Goal: Task Accomplishment & Management: Manage account settings

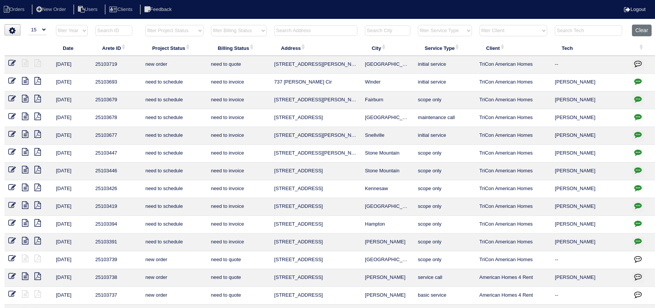
select select "15"
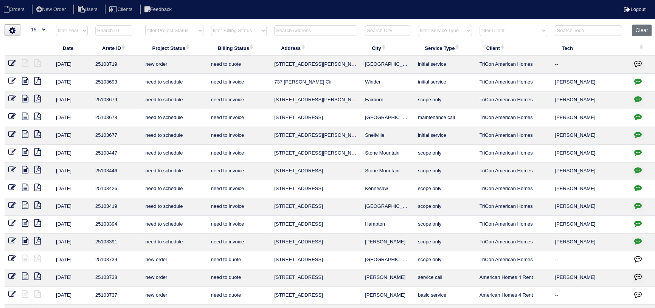
click at [298, 26] on input "text" at bounding box center [315, 30] width 83 height 11
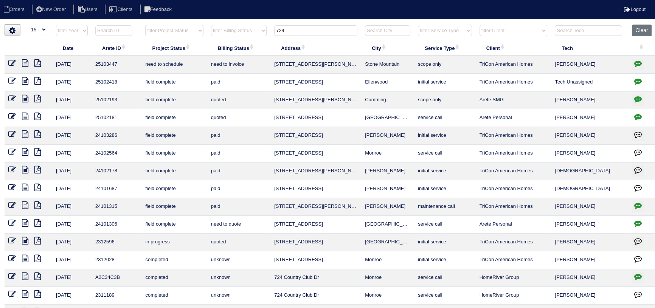
type input "724"
click at [639, 61] on icon "button" at bounding box center [638, 64] width 8 height 8
type textarea "10/9/25 - Replacement approved - Sent to Dan, Payton, Reeca - KE"
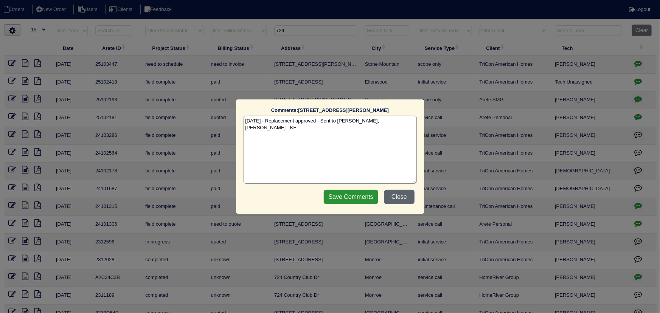
click at [406, 200] on button "Close" at bounding box center [399, 197] width 30 height 14
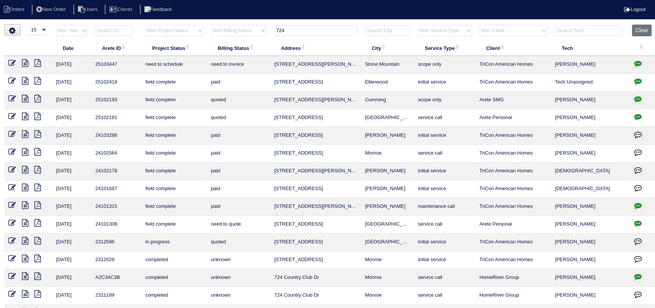
drag, startPoint x: 279, startPoint y: 26, endPoint x: 260, endPoint y: 26, distance: 18.9
click at [260, 26] on tr "filter Year -- Any Year -- 2025 2024 2023 2022 2021 2020 2019 filter Project St…" at bounding box center [331, 33] width 652 height 16
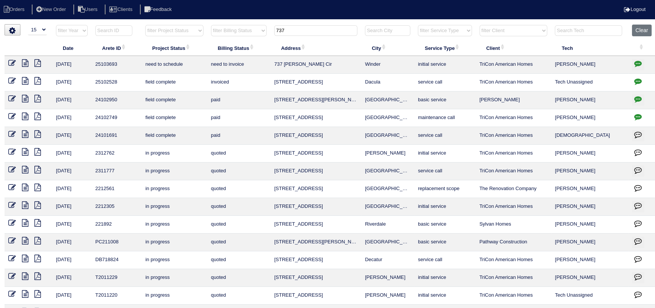
type input "737"
click at [640, 62] on icon "button" at bounding box center [638, 64] width 8 height 8
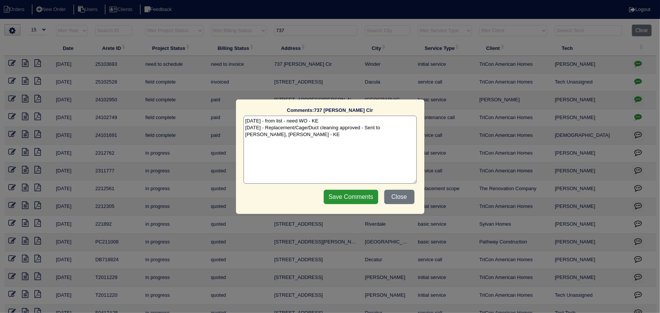
click at [640, 61] on div "Comments: 737 Baskins Cir The comments on file have changed since you started e…" at bounding box center [330, 156] width 660 height 313
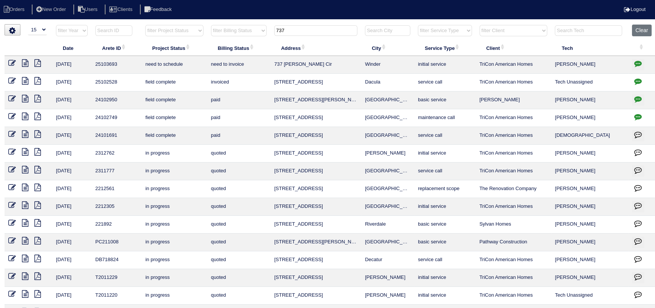
click at [25, 64] on icon at bounding box center [25, 63] width 6 height 8
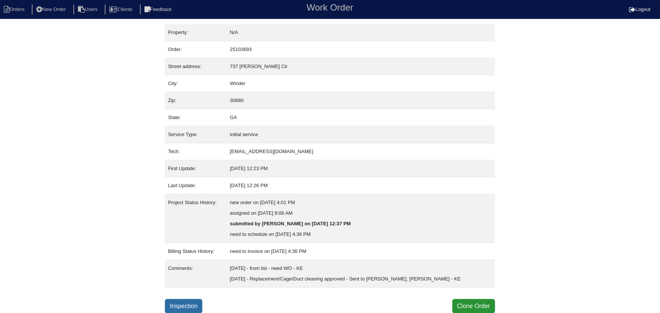
click at [185, 311] on link "Inspection" at bounding box center [183, 306] width 37 height 14
select select "0"
select select "[PERSON_NAME]"
select select "1"
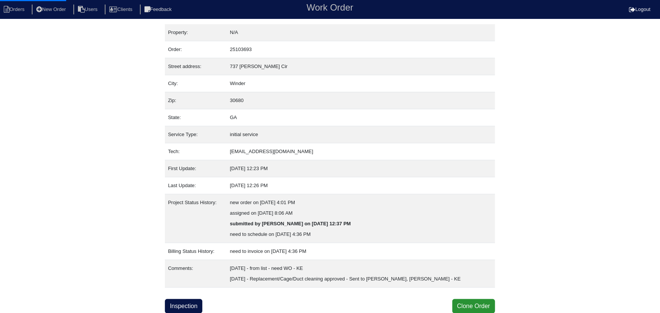
select select "0"
select select "1"
select select "2"
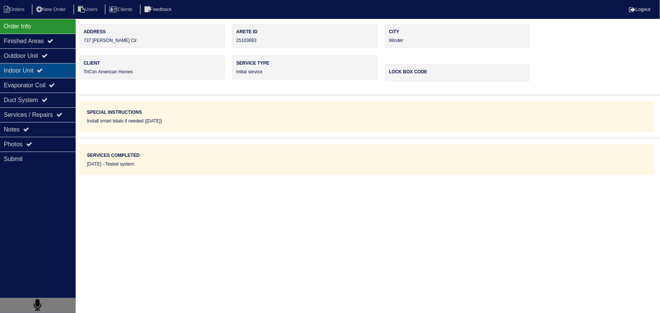
click at [39, 63] on div "Indoor Unit" at bounding box center [38, 70] width 76 height 15
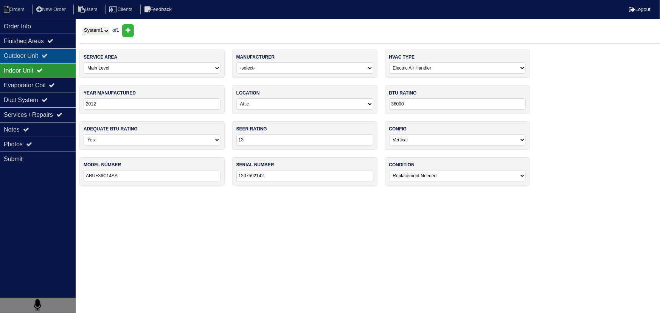
click at [39, 59] on div "Outdoor Unit" at bounding box center [38, 55] width 76 height 15
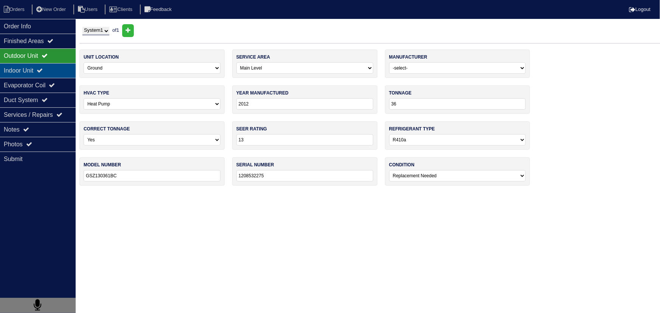
click at [36, 65] on div "Indoor Unit" at bounding box center [38, 70] width 76 height 15
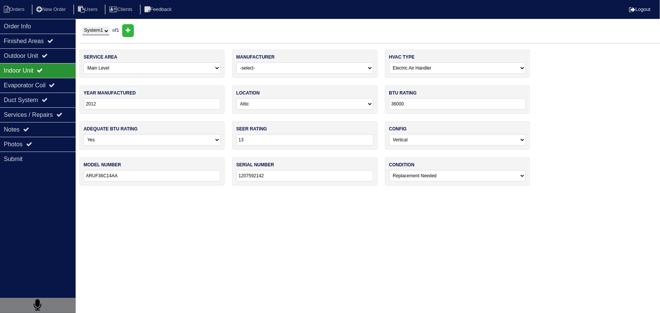
click at [36, 76] on div "Indoor Unit" at bounding box center [38, 70] width 76 height 15
click at [41, 126] on div "Notes" at bounding box center [38, 129] width 76 height 15
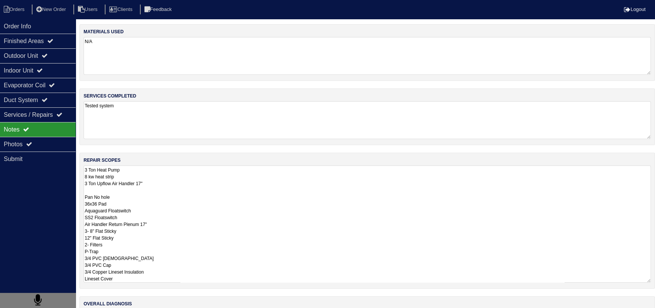
click at [172, 185] on textarea "3 Ton Heat Pump 8 kw heat strip 3 Ton Upflow Air Handler 17" Pan No hole 36x36 …" at bounding box center [367, 224] width 567 height 117
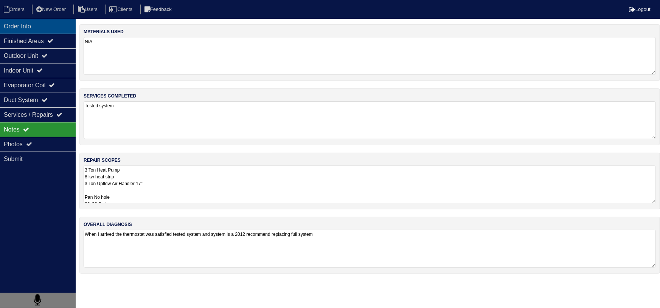
click at [16, 29] on div "Order Info" at bounding box center [38, 26] width 76 height 15
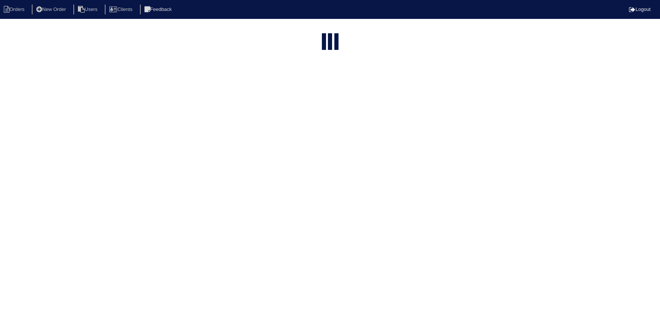
select select "15"
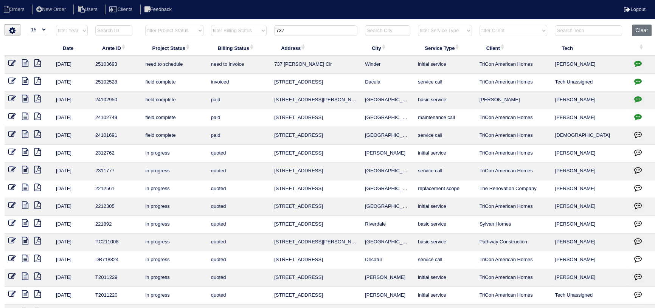
drag, startPoint x: 385, startPoint y: 64, endPoint x: 90, endPoint y: 65, distance: 295.8
click at [90, 65] on tr "10/10/25 25103693 need to schedule need to invoice 737 Baskins Cir Winder initi…" at bounding box center [331, 65] width 652 height 18
copy tr "25103693 need to schedule need to invoice 737 Baskins Cir Winder"
click at [26, 64] on icon at bounding box center [25, 63] width 6 height 8
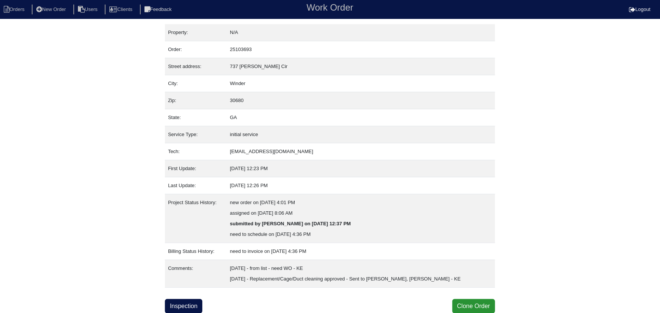
click at [199, 298] on div "Property: N/A Order: 25103693 Street address: [STREET_ADDRESS][PERSON_NAME] Cit…" at bounding box center [330, 168] width 330 height 289
click at [197, 302] on link "Inspection" at bounding box center [183, 306] width 37 height 14
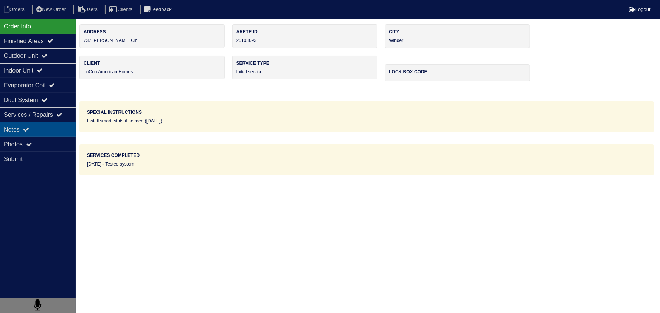
click at [26, 134] on div "Notes" at bounding box center [38, 129] width 76 height 15
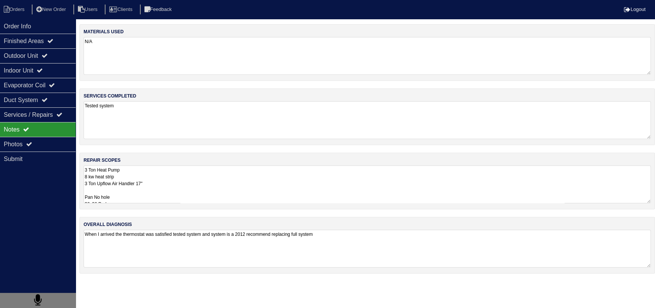
drag, startPoint x: 153, startPoint y: 188, endPoint x: 114, endPoint y: 183, distance: 39.6
click at [153, 188] on textarea "3 Ton Heat Pump 8 kw heat strip 3 Ton Upflow Air Handler 17" Pan No hole 36x36 …" at bounding box center [367, 185] width 567 height 38
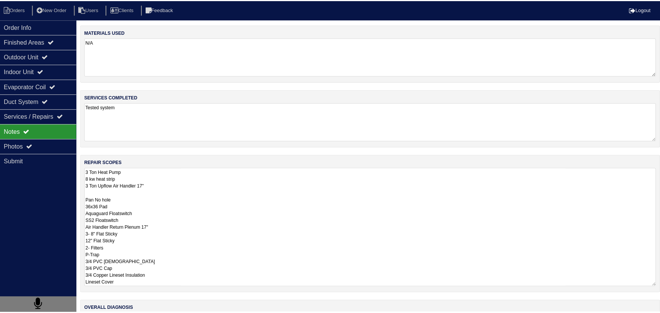
scroll to position [0, 0]
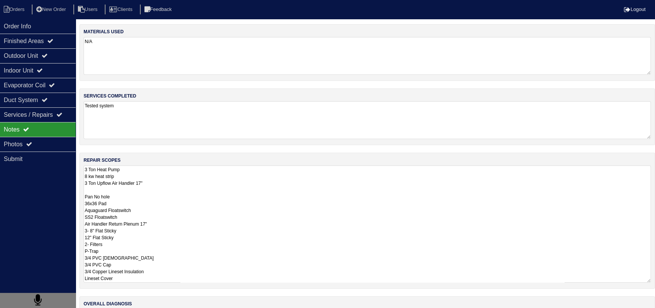
drag, startPoint x: 84, startPoint y: 173, endPoint x: 179, endPoint y: 291, distance: 151.3
click at [180, 294] on div "materials used N/A services completed Tested system repair scopes 3 Ton Heat Pu…" at bounding box center [367, 192] width 576 height 337
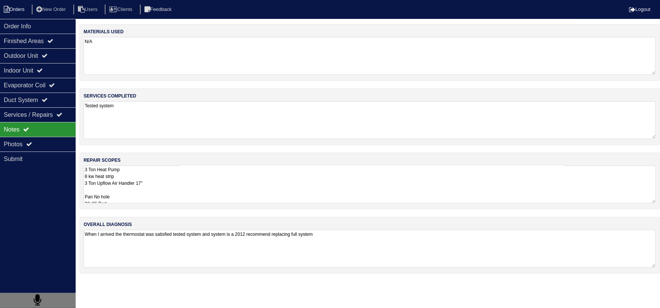
drag, startPoint x: 16, startPoint y: 10, endPoint x: 656, endPoint y: 254, distance: 685.3
click at [16, 10] on li "Orders" at bounding box center [15, 10] width 31 height 10
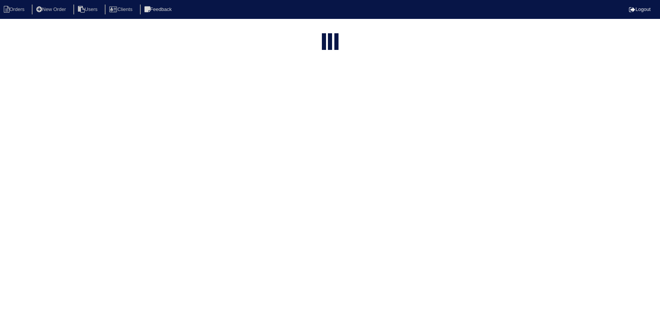
select select "15"
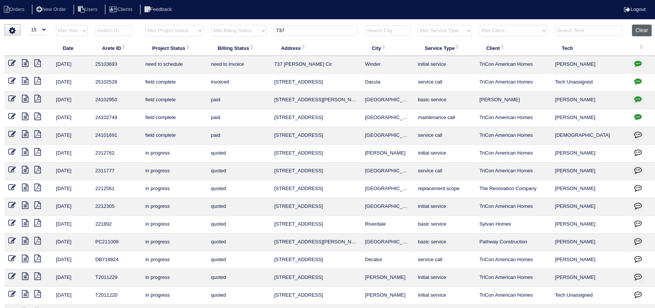
click at [637, 30] on button "Clear" at bounding box center [641, 31] width 19 height 12
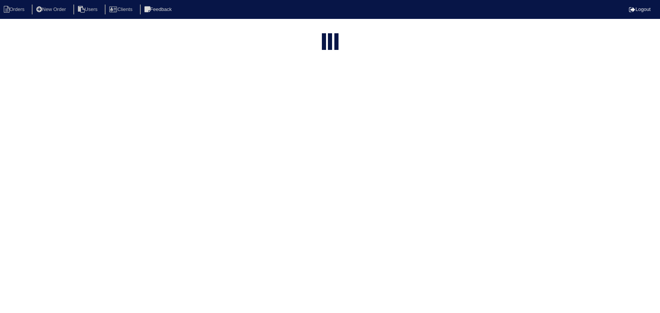
select select "15"
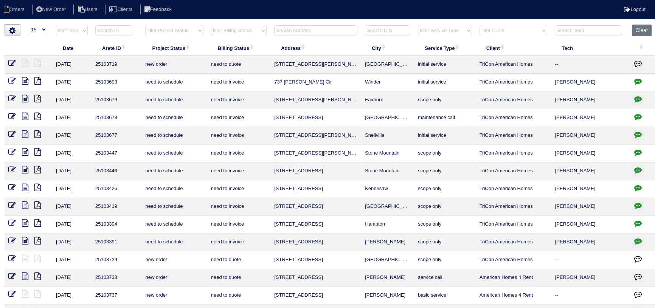
click at [306, 36] on th at bounding box center [315, 33] width 91 height 16
click at [306, 32] on input "text" at bounding box center [315, 30] width 83 height 11
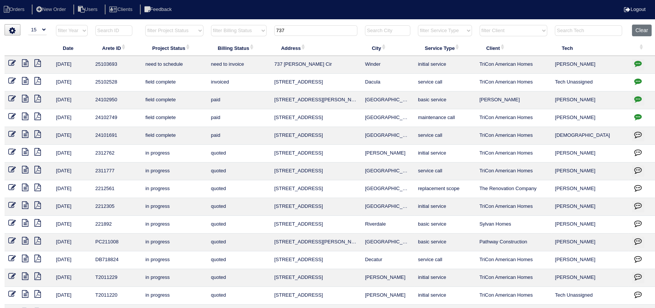
type input "737"
click at [637, 63] on icon "button" at bounding box center [638, 64] width 8 height 8
type textarea "[DATE] - from list - need WO - KE [DATE] - Replacement/Cage/Duct cleaning appro…"
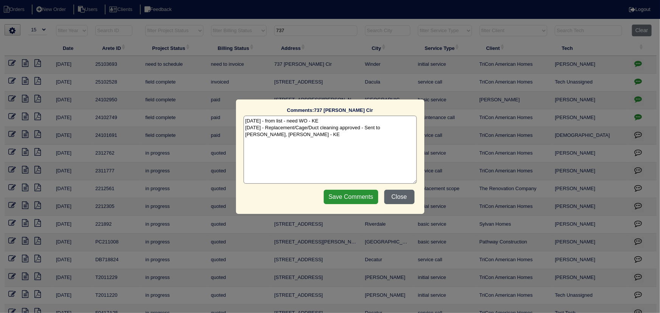
click at [399, 190] on button "Close" at bounding box center [399, 197] width 30 height 14
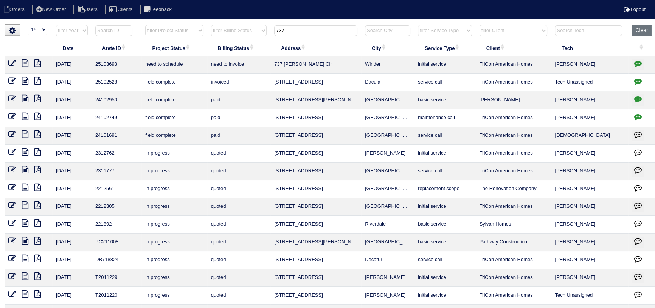
drag, startPoint x: 282, startPoint y: 30, endPoint x: 255, endPoint y: 28, distance: 27.3
click at [254, 29] on tr "filter Year -- Any Year -- 2025 2024 2023 2022 2021 2020 2019 filter Project St…" at bounding box center [331, 33] width 652 height 16
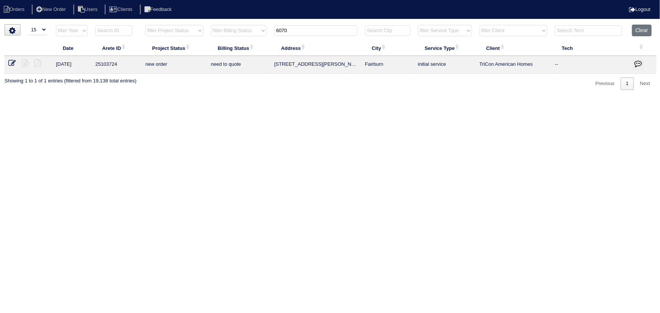
type input "6070"
click at [15, 64] on icon at bounding box center [12, 63] width 8 height 8
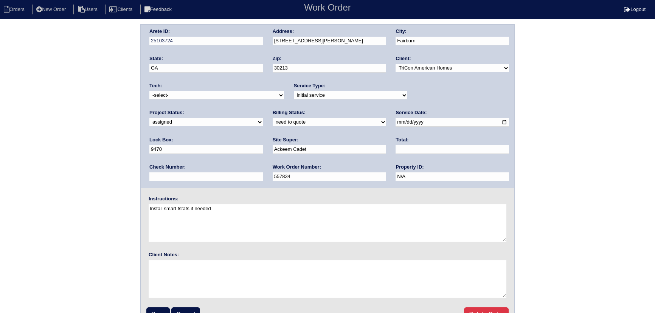
select select "assigned"
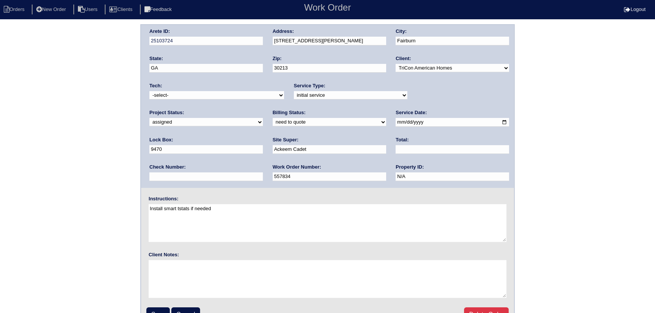
select select "80"
click at [149, 91] on select "-select- aretesmg+backup-tech@gmail.com benjohnholt88@gmail.com callisonhvac@ya…" at bounding box center [216, 95] width 135 height 8
click at [396, 120] on input "2025-10-09" at bounding box center [452, 122] width 113 height 9
type input "2025-10-10"
click at [153, 311] on input "Save" at bounding box center [157, 315] width 23 height 14
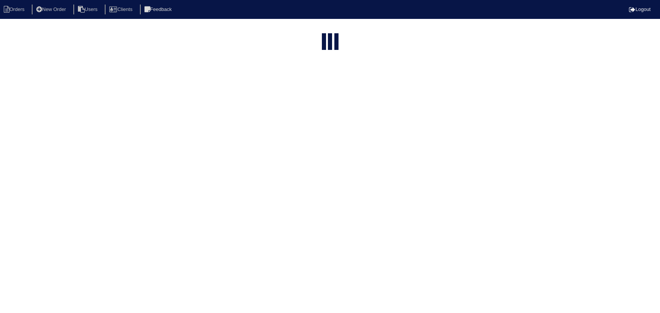
select select "15"
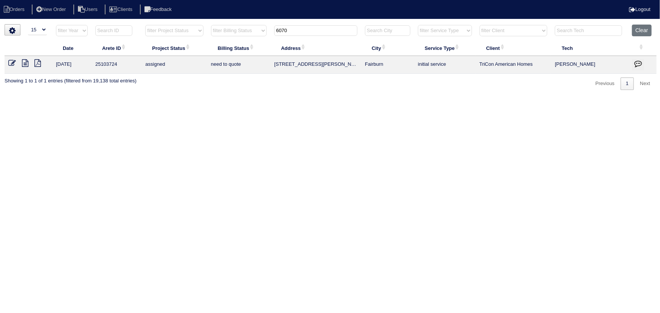
drag, startPoint x: 261, startPoint y: 31, endPoint x: 278, endPoint y: 35, distance: 17.7
click at [268, 34] on tr "filter Year -- Any Year -- 2025 2024 2023 2022 2021 2020 2019 filter Project St…" at bounding box center [331, 33] width 652 height 16
type input "3"
type input "47"
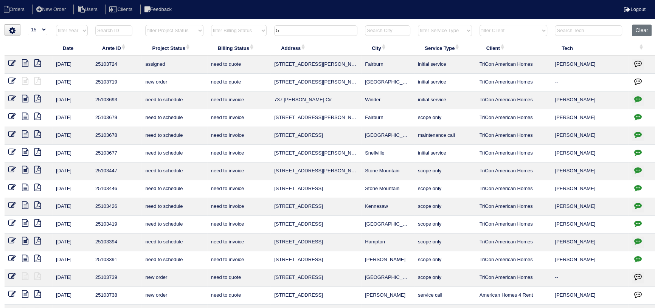
type input "5"
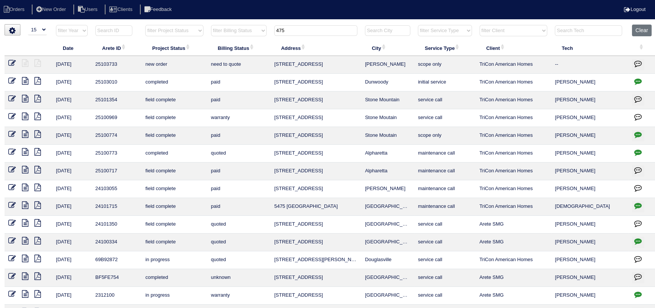
type input "475"
click at [11, 63] on icon at bounding box center [12, 63] width 8 height 8
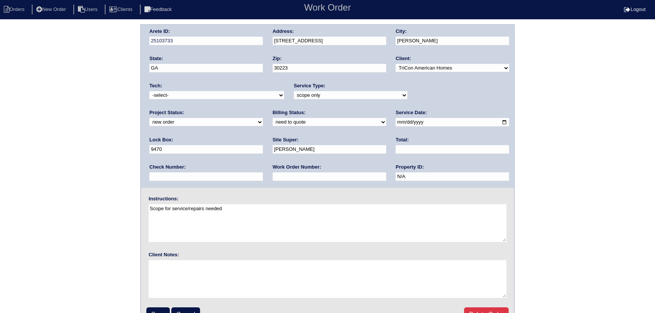
drag, startPoint x: 452, startPoint y: 94, endPoint x: 440, endPoint y: 99, distance: 13.4
click at [263, 118] on select "new order assigned in progress field complete need to schedule admin review arc…" at bounding box center [205, 122] width 113 height 8
select select "assigned"
click at [263, 118] on select "new order assigned in progress field complete need to schedule admin review arc…" at bounding box center [205, 122] width 113 height 8
click at [223, 95] on select "-select- aretesmg+backup-tech@gmail.com benjohnholt88@gmail.com callisonhvac@ya…" at bounding box center [216, 95] width 135 height 8
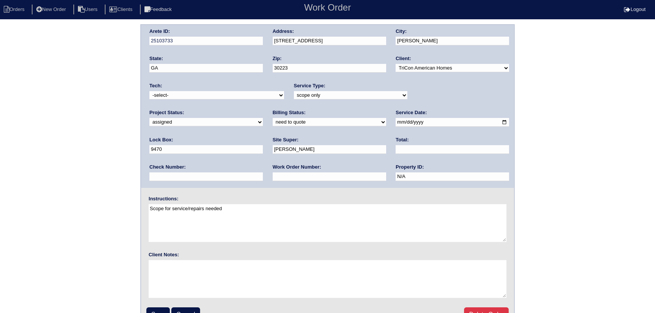
select select "80"
click at [149, 91] on select "-select- aretesmg+backup-tech@gmail.com benjohnholt88@gmail.com callisonhvac@ya…" at bounding box center [216, 95] width 135 height 8
click at [396, 121] on input "[DATE]" at bounding box center [452, 122] width 113 height 9
type input "[DATE]"
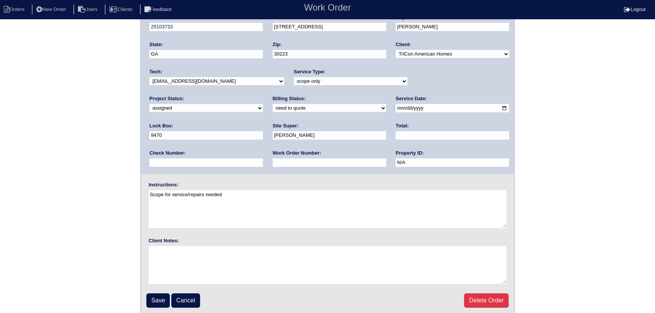
scroll to position [16, 0]
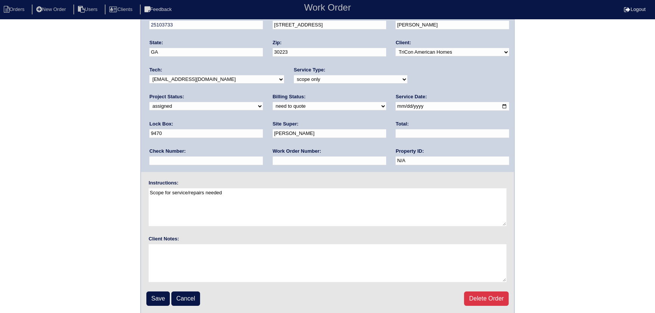
click at [151, 306] on fieldset "Arete ID: 25103733 Address: 475 Jenkinsburg Rd City: Griffin State: GA Zip: 302…" at bounding box center [327, 161] width 373 height 305
click at [154, 300] on input "Save" at bounding box center [157, 299] width 23 height 14
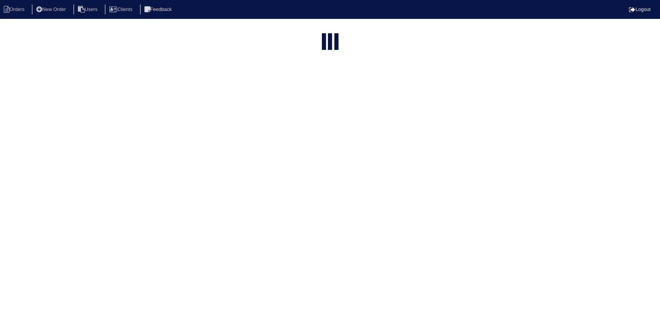
select select "15"
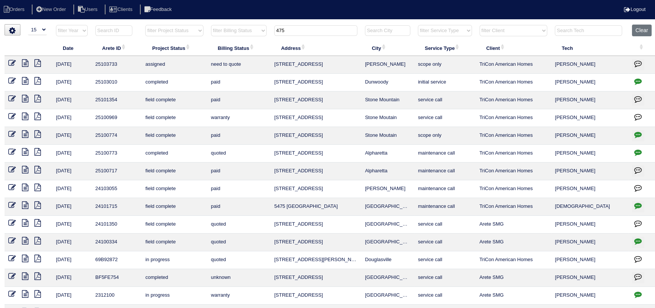
drag, startPoint x: 317, startPoint y: 28, endPoint x: 228, endPoint y: 32, distance: 88.6
click at [228, 32] on tr "filter Year -- Any Year -- 2025 2024 2023 2022 2021 2020 2019 filter Project St…" at bounding box center [331, 33] width 652 height 16
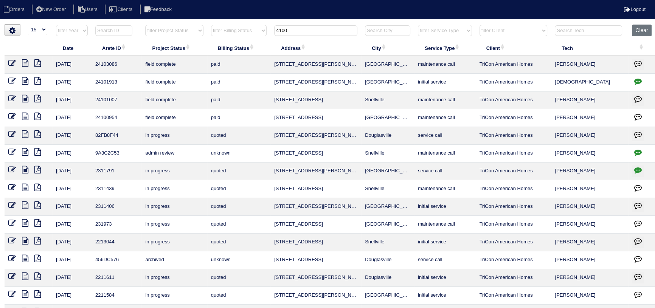
drag, startPoint x: 314, startPoint y: 28, endPoint x: 278, endPoint y: 30, distance: 36.0
click at [278, 30] on input "4100" at bounding box center [315, 30] width 83 height 11
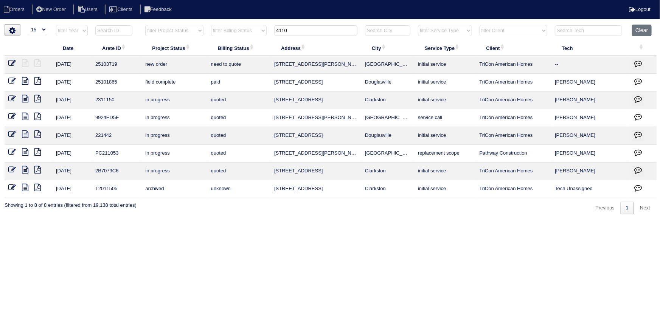
type input "4110"
click at [15, 67] on td at bounding box center [29, 65] width 48 height 18
click at [14, 65] on icon at bounding box center [12, 63] width 8 height 8
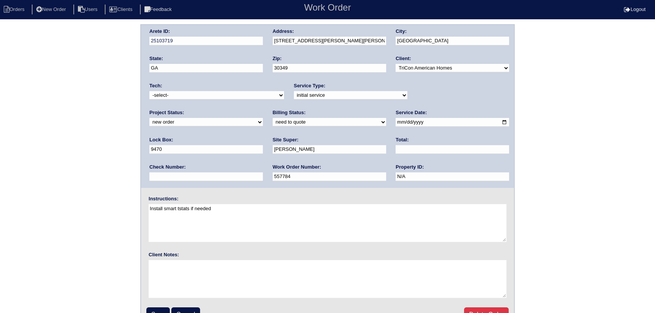
drag, startPoint x: 424, startPoint y: 93, endPoint x: 421, endPoint y: 99, distance: 6.1
click at [263, 118] on select "new order assigned in progress field complete need to schedule admin review arc…" at bounding box center [205, 122] width 113 height 8
select select "assigned"
click at [263, 118] on select "new order assigned in progress field complete need to schedule admin review arc…" at bounding box center [205, 122] width 113 height 8
click at [202, 98] on select "-select- [EMAIL_ADDRESS][DOMAIN_NAME] [EMAIL_ADDRESS][DOMAIN_NAME] [EMAIL_ADDRE…" at bounding box center [216, 95] width 135 height 8
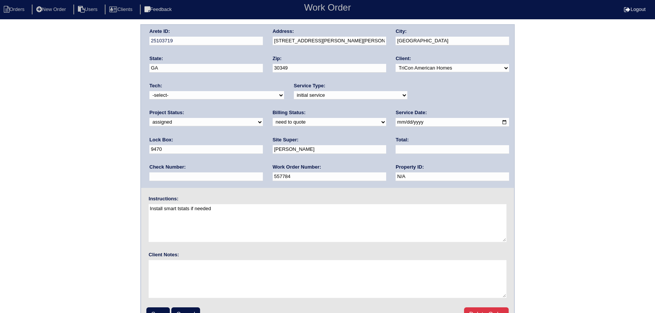
select select "80"
click at [149, 91] on select "-select- aretesmg+backup-tech@gmail.com benjohnholt88@gmail.com callisonhvac@ya…" at bounding box center [216, 95] width 135 height 8
click at [396, 121] on input "2025-10-10" at bounding box center [452, 122] width 113 height 9
click at [157, 309] on input "Save" at bounding box center [157, 315] width 23 height 14
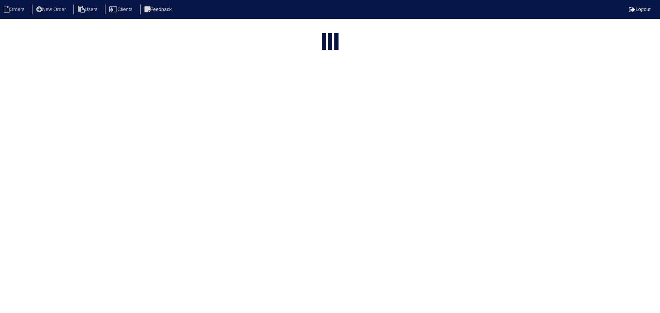
select select "15"
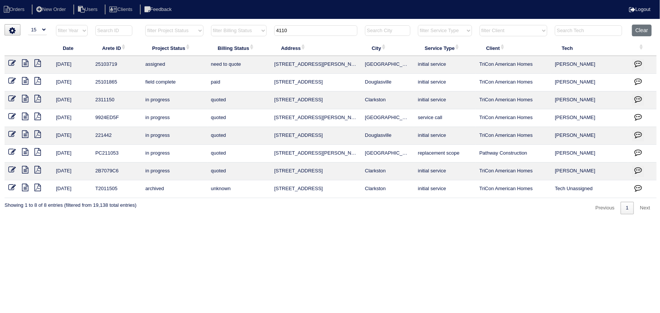
drag, startPoint x: 294, startPoint y: 26, endPoint x: 295, endPoint y: 32, distance: 5.9
click at [295, 26] on input "4110" at bounding box center [315, 30] width 83 height 11
click at [295, 32] on input "4110" at bounding box center [315, 30] width 83 height 11
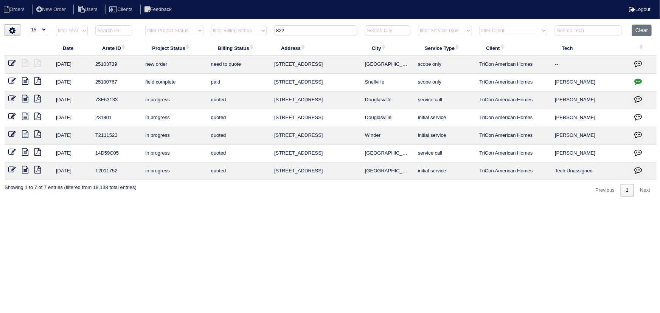
type input "822"
click at [16, 62] on icon at bounding box center [12, 63] width 8 height 8
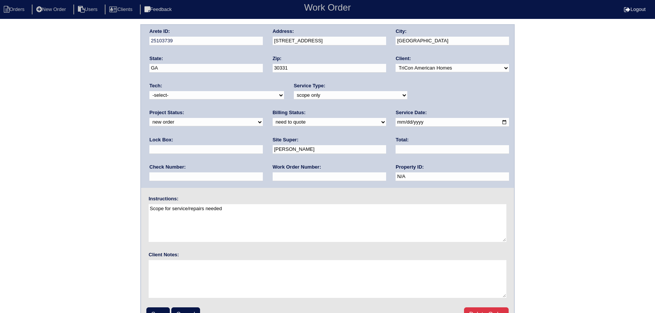
click at [216, 98] on select "-select- [EMAIL_ADDRESS][DOMAIN_NAME] [EMAIL_ADDRESS][DOMAIN_NAME] [EMAIL_ADDRE…" at bounding box center [216, 95] width 135 height 8
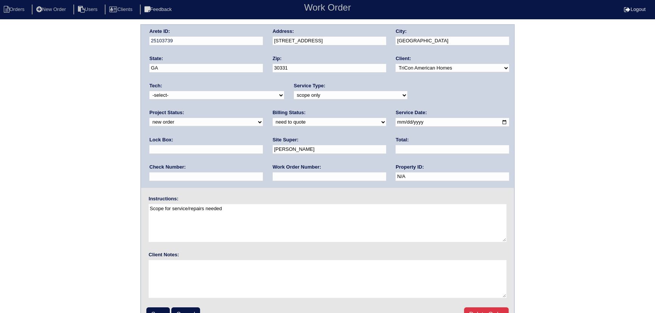
select select "80"
click at [149, 91] on select "-select- aretesmg+backup-tech@gmail.com benjohnholt88@gmail.com callisonhvac@ya…" at bounding box center [216, 95] width 135 height 8
drag, startPoint x: 423, startPoint y: 92, endPoint x: 420, endPoint y: 99, distance: 8.6
click at [263, 109] on div "Project Status: new order assigned in progress field complete need to schedule …" at bounding box center [205, 119] width 113 height 21
click at [263, 118] on select "new order assigned in progress field complete need to schedule admin review arc…" at bounding box center [205, 122] width 113 height 8
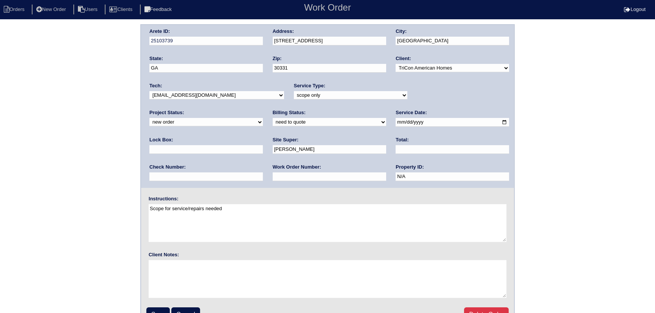
select select "assigned"
click at [263, 118] on select "new order assigned in progress field complete need to schedule admin review arc…" at bounding box center [205, 122] width 113 height 8
click at [396, 123] on input "2025-10-09" at bounding box center [452, 122] width 113 height 9
type input "2025-10-10"
click at [154, 310] on input "Save" at bounding box center [157, 315] width 23 height 14
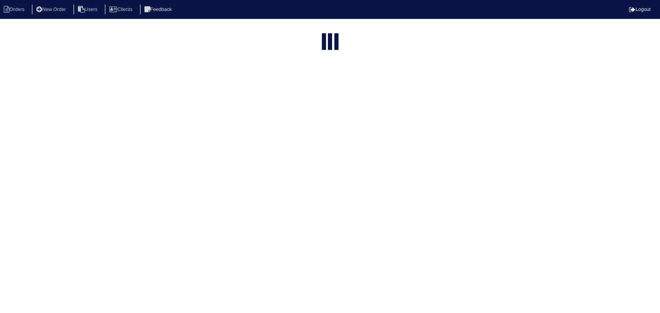
select select "15"
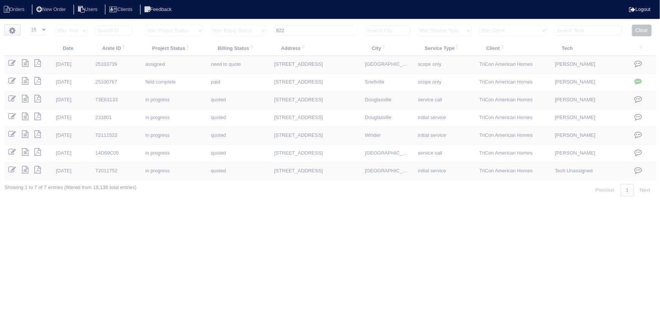
click at [319, 31] on input "822" at bounding box center [315, 30] width 83 height 11
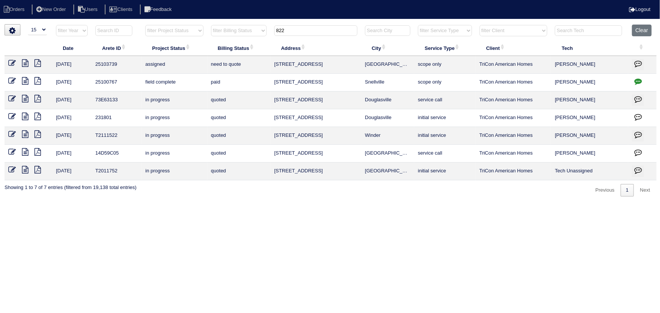
click at [319, 31] on input "822" at bounding box center [315, 30] width 83 height 11
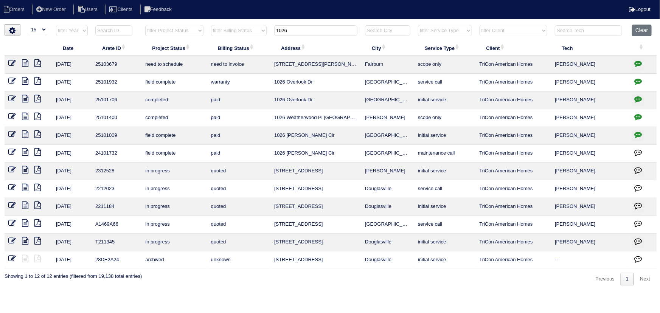
type input "1026"
click at [11, 64] on icon at bounding box center [12, 63] width 8 height 8
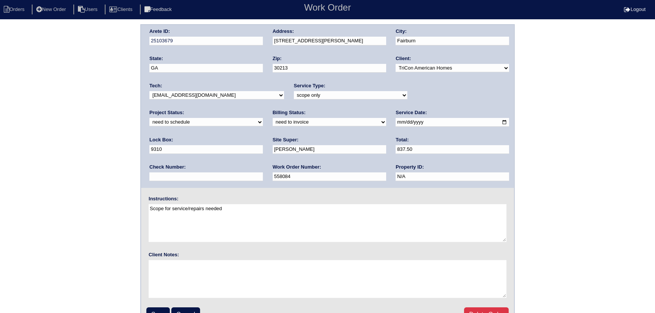
drag, startPoint x: 222, startPoint y: 94, endPoint x: 223, endPoint y: 99, distance: 4.8
click at [222, 94] on select "-select- aretesmg+backup-tech@gmail.com benjohnholt88@gmail.com callisonhvac@ya…" at bounding box center [216, 95] width 135 height 8
select select "80"
click at [149, 91] on select "-select- aretesmg+backup-tech@gmail.com benjohnholt88@gmail.com callisonhvac@ya…" at bounding box center [216, 95] width 135 height 8
click at [263, 118] on select "new order assigned in progress field complete need to schedule admin review arc…" at bounding box center [205, 122] width 113 height 8
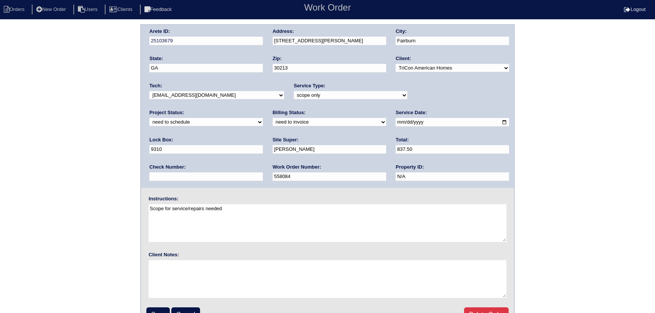
click at [263, 118] on select "new order assigned in progress field complete need to schedule admin review arc…" at bounding box center [205, 122] width 113 height 8
select select "assigned"
click at [263, 118] on select "new order assigned in progress field complete need to schedule admin review arc…" at bounding box center [205, 122] width 113 height 8
click at [396, 120] on input "[DATE]" at bounding box center [452, 122] width 113 height 9
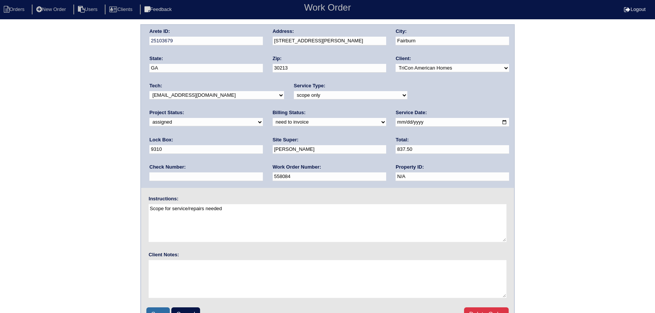
click at [159, 308] on input "Save" at bounding box center [157, 315] width 23 height 14
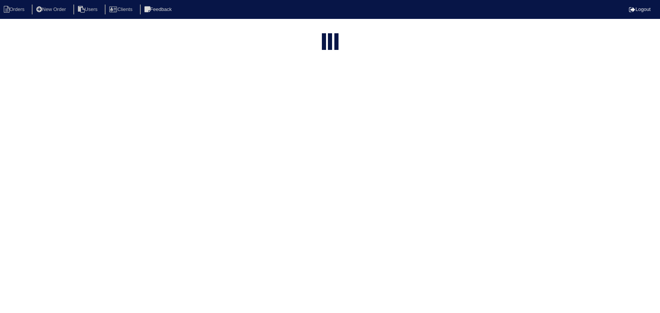
select select "15"
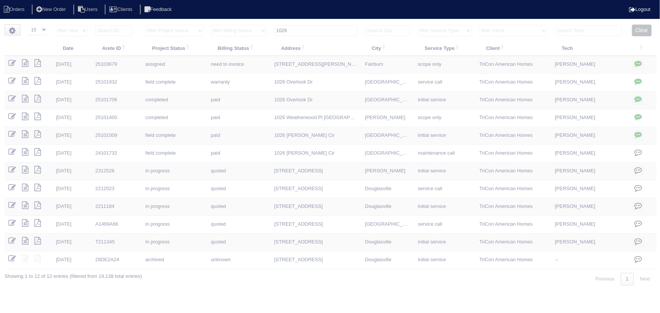
click at [293, 26] on input "1026" at bounding box center [315, 30] width 83 height 11
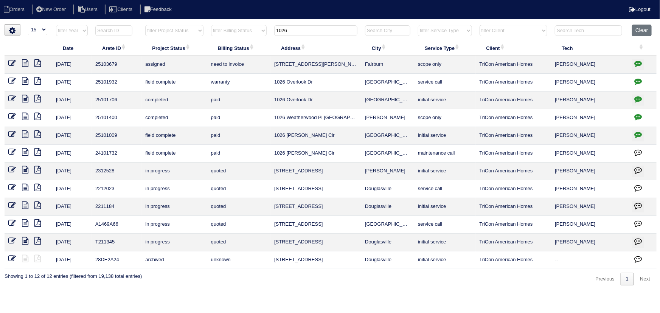
click at [293, 26] on input "1026" at bounding box center [315, 30] width 83 height 11
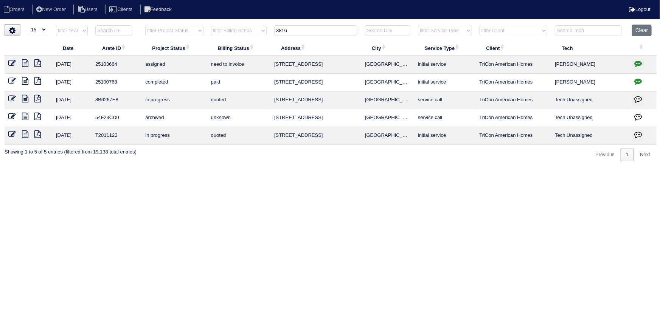
type input "3816"
click at [9, 64] on icon at bounding box center [12, 63] width 8 height 8
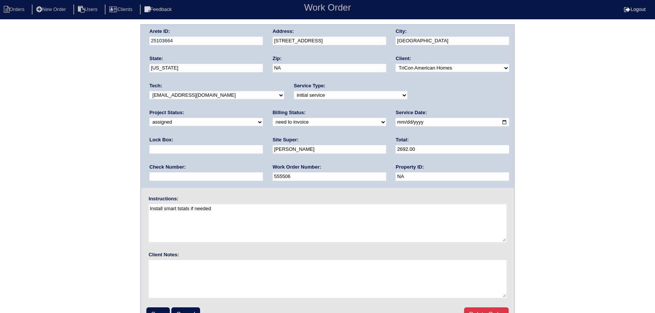
click at [212, 95] on select "-select- [EMAIL_ADDRESS][DOMAIN_NAME] [EMAIL_ADDRESS][DOMAIN_NAME] [EMAIL_ADDRE…" at bounding box center [216, 95] width 135 height 8
select select "80"
click at [149, 91] on select "-select- [EMAIL_ADDRESS][DOMAIN_NAME] [EMAIL_ADDRESS][DOMAIN_NAME] [EMAIL_ADDRE…" at bounding box center [216, 95] width 135 height 8
click at [396, 119] on input "[DATE]" at bounding box center [452, 122] width 113 height 9
click at [396, 121] on input "[DATE]" at bounding box center [452, 122] width 113 height 9
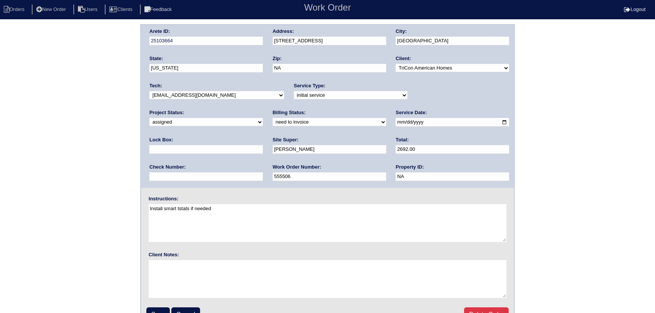
click at [396, 121] on input "[DATE]" at bounding box center [452, 122] width 113 height 9
type input "[DATE]"
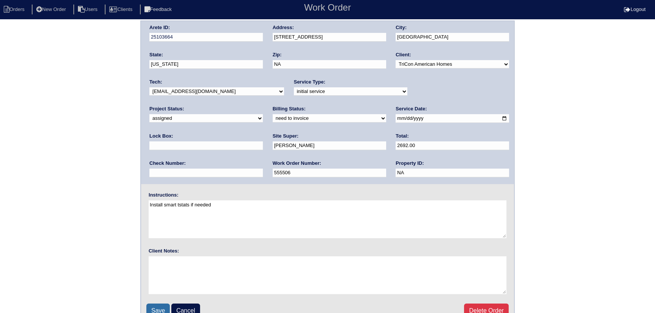
scroll to position [16, 0]
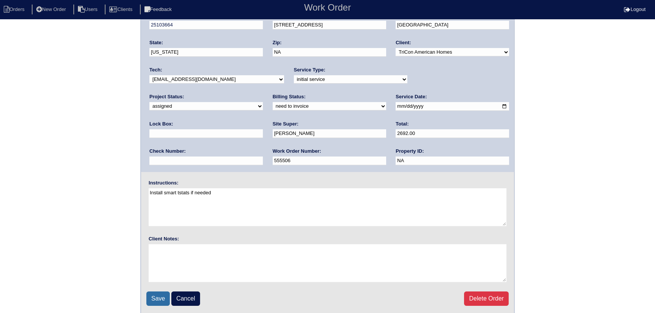
click at [162, 299] on input "Save" at bounding box center [157, 299] width 23 height 14
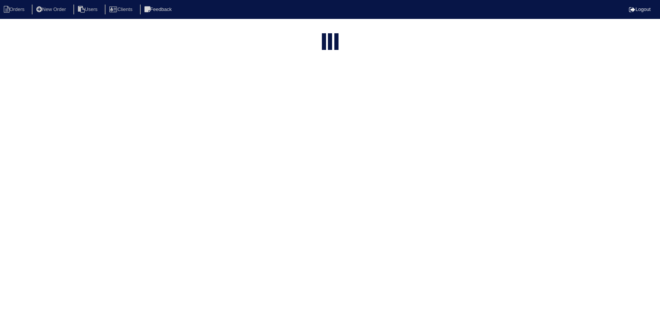
select select "15"
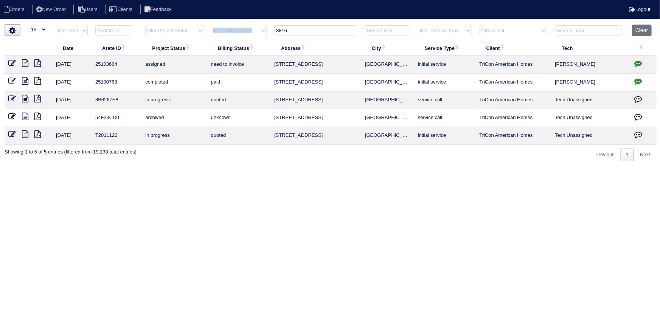
drag, startPoint x: 302, startPoint y: 33, endPoint x: 260, endPoint y: 37, distance: 41.8
click at [260, 37] on tr "filter Year -- Any Year -- 2025 2024 2023 2022 2021 2020 2019 filter Project St…" at bounding box center [331, 33] width 652 height 16
click at [292, 32] on input "3816" at bounding box center [315, 30] width 83 height 11
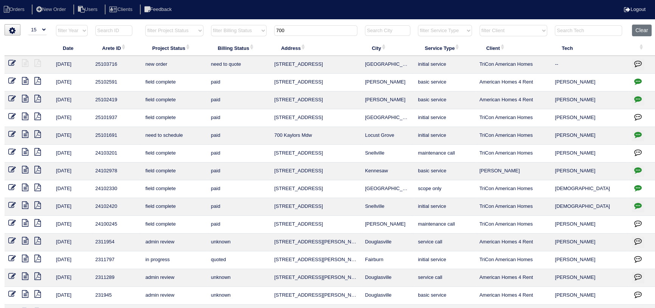
type input "700"
click at [17, 61] on td at bounding box center [29, 65] width 48 height 18
click at [14, 62] on icon at bounding box center [12, 63] width 8 height 8
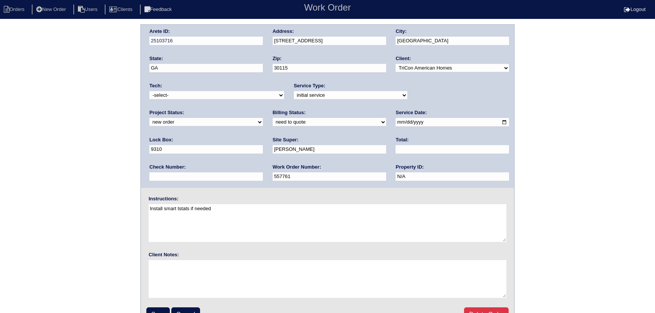
click at [263, 118] on select "new order assigned in progress field complete need to schedule admin review arc…" at bounding box center [205, 122] width 113 height 8
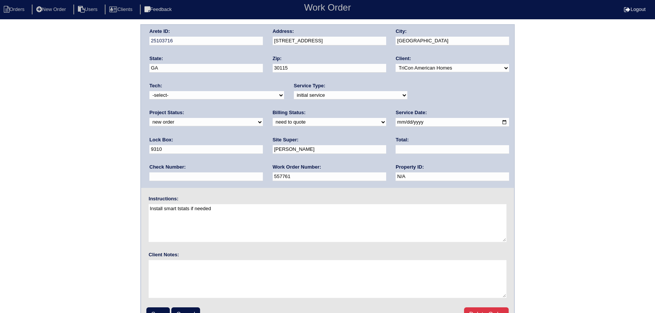
select select "assigned"
click at [263, 118] on select "new order assigned in progress field complete need to schedule admin review arc…" at bounding box center [205, 122] width 113 height 8
click at [396, 121] on input "[DATE]" at bounding box center [452, 122] width 113 height 9
type input "[DATE]"
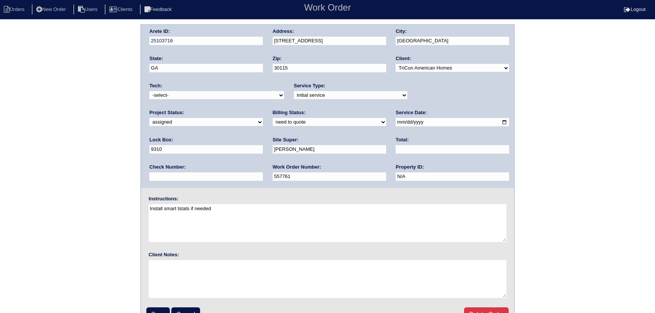
click at [197, 99] on select "-select- aretesmg+backup-tech@gmail.com benjohnholt88@gmail.com callisonhvac@ya…" at bounding box center [216, 95] width 135 height 8
select select "80"
click at [149, 91] on select "-select- [EMAIL_ADDRESS][DOMAIN_NAME] [EMAIL_ADDRESS][DOMAIN_NAME] [EMAIL_ADDRE…" at bounding box center [216, 95] width 135 height 8
click at [162, 309] on input "Save" at bounding box center [157, 315] width 23 height 14
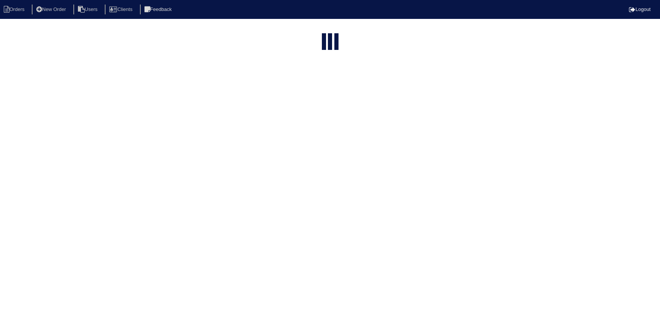
select select "15"
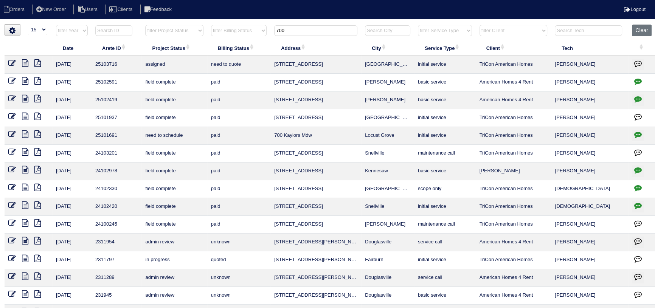
click at [15, 64] on icon at bounding box center [12, 63] width 8 height 8
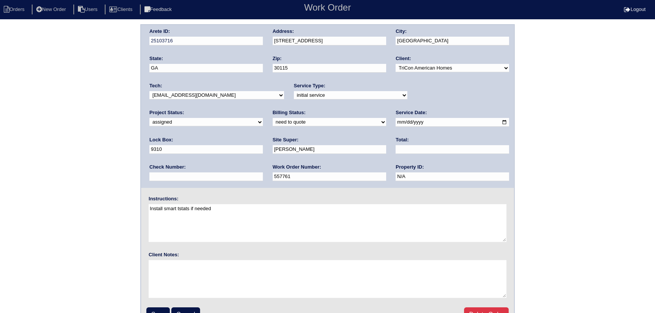
click at [197, 85] on div "Tech: -select- [EMAIL_ADDRESS][DOMAIN_NAME] [EMAIL_ADDRESS][DOMAIN_NAME] [EMAIL…" at bounding box center [216, 92] width 135 height 21
click at [195, 90] on div "Tech: -select- [EMAIL_ADDRESS][DOMAIN_NAME] [EMAIL_ADDRESS][DOMAIN_NAME] [EMAIL…" at bounding box center [216, 92] width 135 height 21
click at [195, 92] on select "-select- [EMAIL_ADDRESS][DOMAIN_NAME] [EMAIL_ADDRESS][DOMAIN_NAME] [EMAIL_ADDRE…" at bounding box center [216, 95] width 135 height 8
select select "27"
click at [149, 91] on select "-select- [EMAIL_ADDRESS][DOMAIN_NAME] [EMAIL_ADDRESS][DOMAIN_NAME] [EMAIL_ADDRE…" at bounding box center [216, 95] width 135 height 8
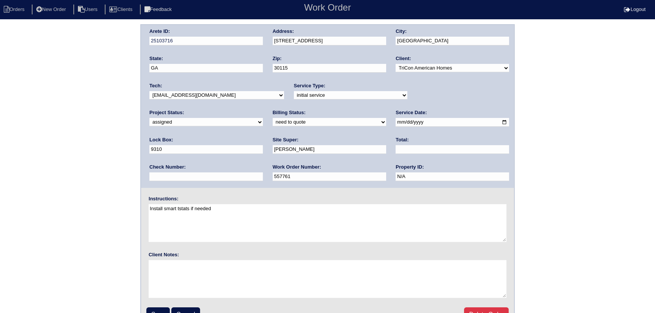
click at [162, 309] on input "Save" at bounding box center [157, 315] width 23 height 14
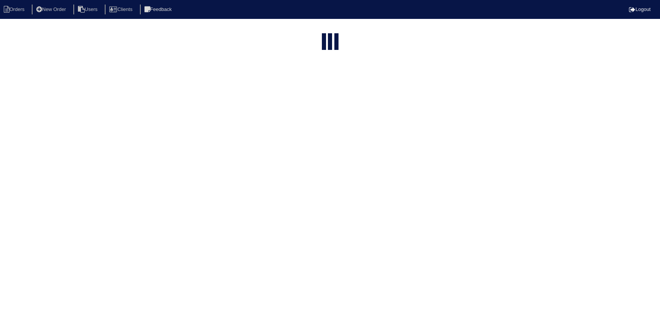
select select "15"
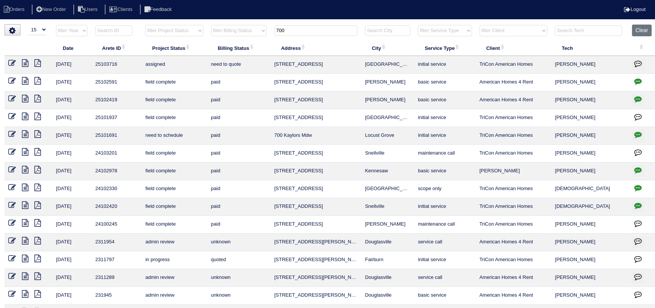
drag, startPoint x: 294, startPoint y: 34, endPoint x: 248, endPoint y: 33, distance: 45.4
click at [248, 34] on tr "filter Year -- Any Year -- 2025 2024 2023 2022 2021 2020 2019 filter Project St…" at bounding box center [331, 33] width 652 height 16
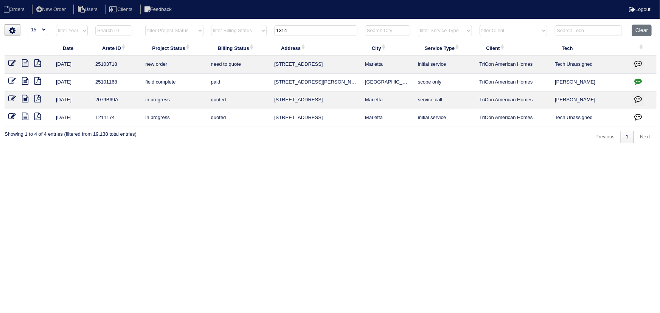
type input "1314"
click at [14, 64] on icon at bounding box center [12, 63] width 8 height 8
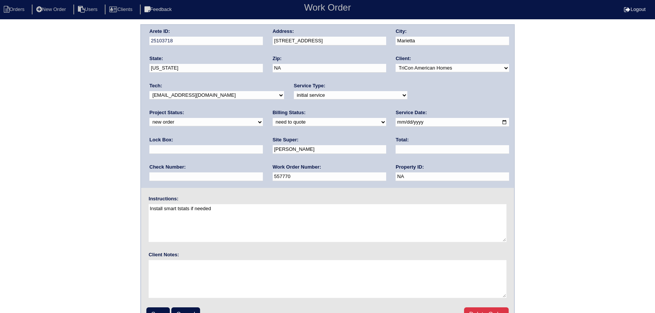
click at [263, 109] on div "Project Status: new order assigned in progress field complete need to schedule …" at bounding box center [205, 119] width 113 height 21
click at [263, 118] on select "new order assigned in progress field complete need to schedule admin review arc…" at bounding box center [205, 122] width 113 height 8
select select "assigned"
click at [263, 118] on select "new order assigned in progress field complete need to schedule admin review arc…" at bounding box center [205, 122] width 113 height 8
click at [396, 124] on input "[DATE]" at bounding box center [452, 122] width 113 height 9
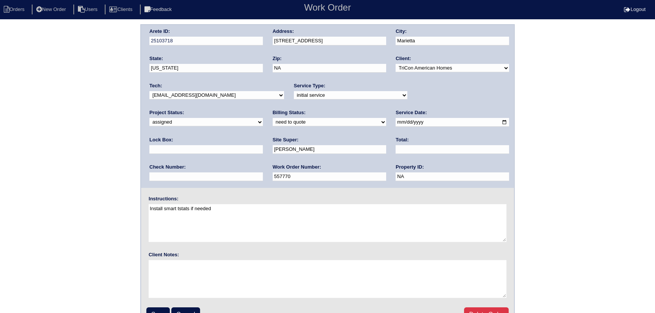
click at [396, 123] on input "[DATE]" at bounding box center [452, 122] width 113 height 9
type input "[DATE]"
drag, startPoint x: 231, startPoint y: 95, endPoint x: 227, endPoint y: 97, distance: 4.1
click at [230, 95] on select "-select- [EMAIL_ADDRESS][DOMAIN_NAME] [EMAIL_ADDRESS][DOMAIN_NAME] [EMAIL_ADDRE…" at bounding box center [216, 95] width 135 height 8
select select "27"
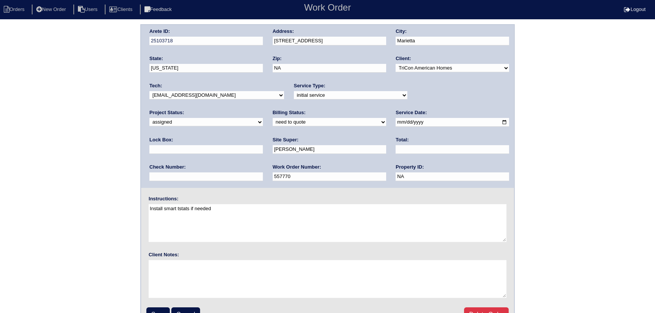
click at [149, 91] on select "-select- [EMAIL_ADDRESS][DOMAIN_NAME] [EMAIL_ADDRESS][DOMAIN_NAME] [EMAIL_ADDRE…" at bounding box center [216, 95] width 135 height 8
click at [163, 306] on fieldset "Arete ID: 25103718 Address: [STREET_ADDRESS] City: [GEOGRAPHIC_DATA] State: [US…" at bounding box center [327, 177] width 373 height 305
click at [160, 309] on input "Save" at bounding box center [157, 315] width 23 height 14
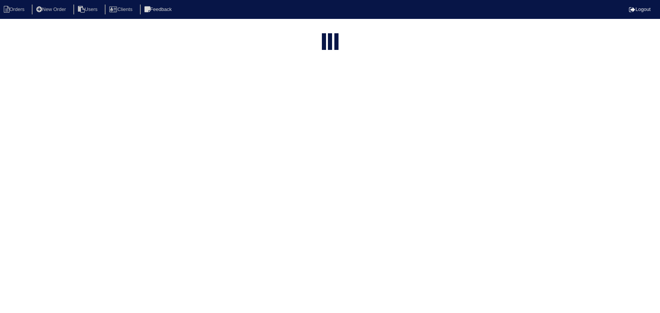
select select "15"
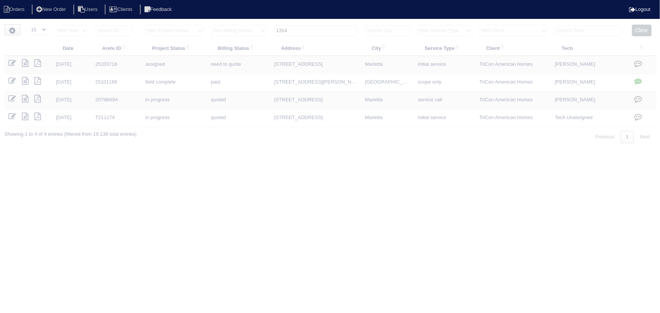
click at [317, 30] on input "1314" at bounding box center [315, 30] width 83 height 11
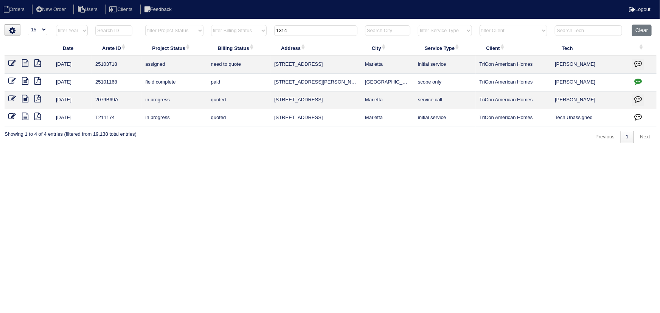
click at [317, 30] on input "1314" at bounding box center [315, 30] width 83 height 11
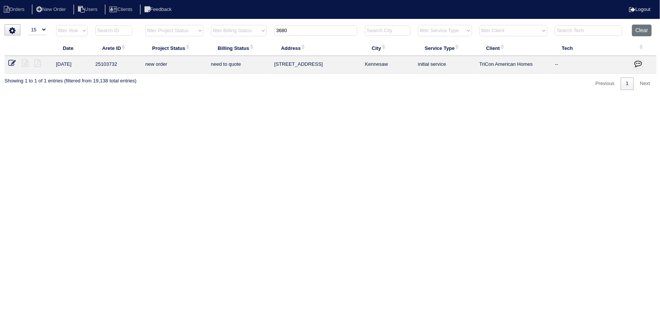
type input "3680"
click at [13, 61] on icon at bounding box center [12, 63] width 8 height 8
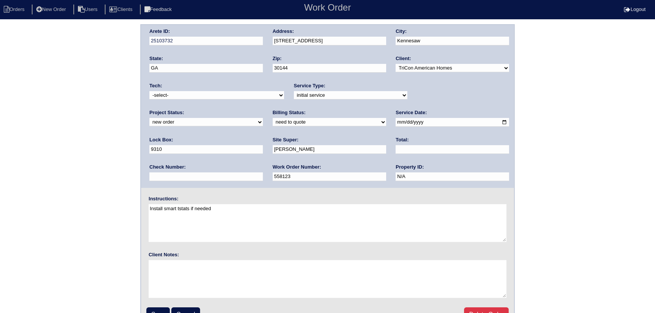
click at [198, 92] on select "-select- [EMAIL_ADDRESS][DOMAIN_NAME] [EMAIL_ADDRESS][DOMAIN_NAME] [EMAIL_ADDRE…" at bounding box center [216, 95] width 135 height 8
drag, startPoint x: 199, startPoint y: 94, endPoint x: 206, endPoint y: 101, distance: 10.2
click at [199, 94] on select "-select- [EMAIL_ADDRESS][DOMAIN_NAME] [EMAIL_ADDRESS][DOMAIN_NAME] [EMAIL_ADDRE…" at bounding box center [216, 95] width 135 height 8
click at [208, 99] on select "-select- [EMAIL_ADDRESS][DOMAIN_NAME] [EMAIL_ADDRESS][DOMAIN_NAME] [EMAIL_ADDRE…" at bounding box center [216, 95] width 135 height 8
select select "27"
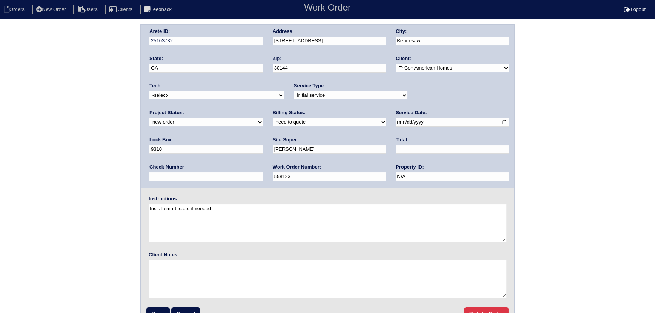
click at [149, 91] on select "-select- [EMAIL_ADDRESS][DOMAIN_NAME] [EMAIL_ADDRESS][DOMAIN_NAME] [EMAIL_ADDRE…" at bounding box center [216, 95] width 135 height 8
click at [263, 118] on select "new order assigned in progress field complete need to schedule admin review arc…" at bounding box center [205, 122] width 113 height 8
select select "assigned"
click at [263, 118] on select "new order assigned in progress field complete need to schedule admin review arc…" at bounding box center [205, 122] width 113 height 8
click at [396, 121] on input "2025-10-09" at bounding box center [452, 122] width 113 height 9
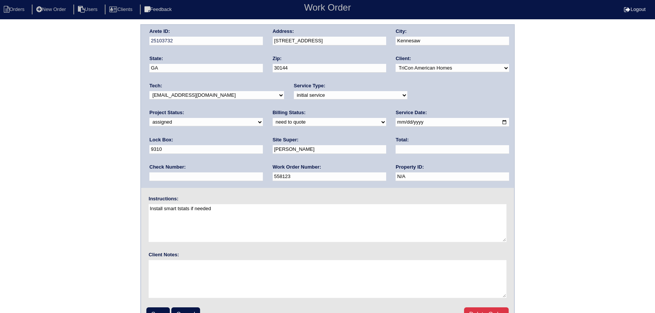
type input "2025-10-10"
click at [154, 309] on input "Save" at bounding box center [157, 315] width 23 height 14
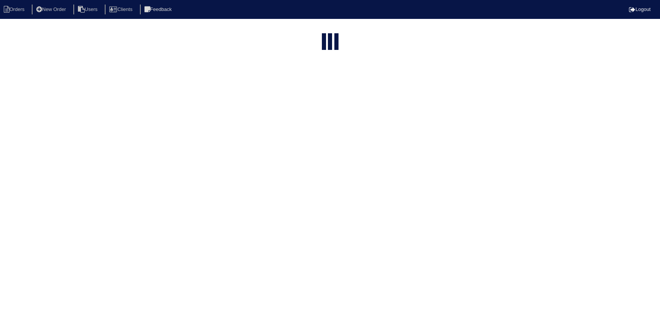
select select "15"
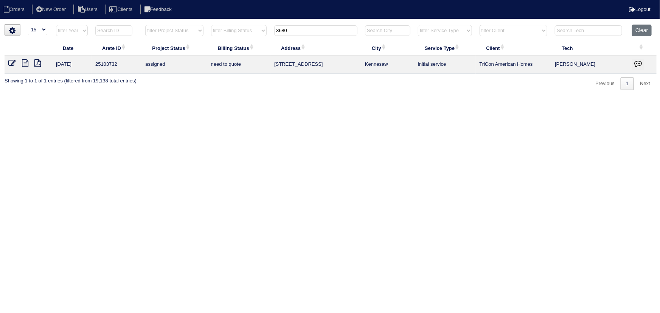
drag, startPoint x: 277, startPoint y: 29, endPoint x: 254, endPoint y: 31, distance: 23.2
click at [254, 29] on tr "filter Year -- Any Year -- 2025 2024 2023 2022 2021 2020 2019 filter Project St…" at bounding box center [331, 33] width 652 height 16
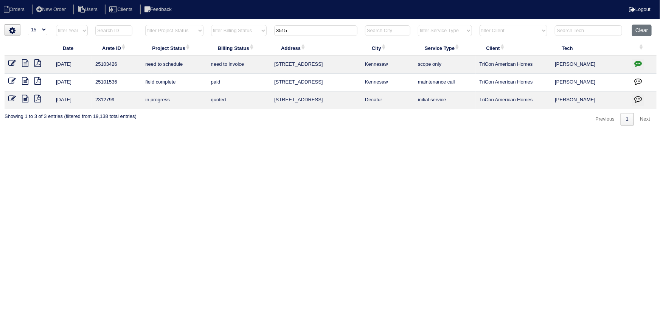
type input "3515"
click at [13, 63] on icon at bounding box center [12, 63] width 8 height 8
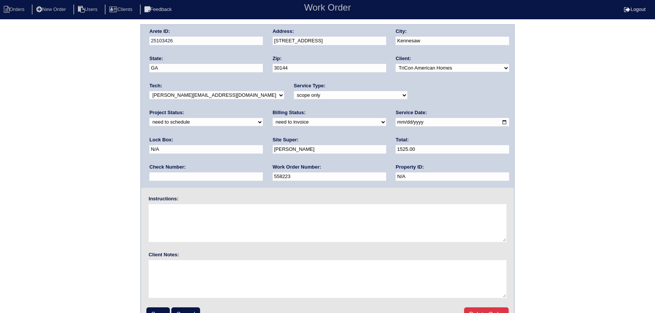
drag, startPoint x: 438, startPoint y: 94, endPoint x: 433, endPoint y: 99, distance: 6.7
click at [263, 118] on select "new order assigned in progress field complete need to schedule admin review arc…" at bounding box center [205, 122] width 113 height 8
select select "assigned"
click at [263, 118] on select "new order assigned in progress field complete need to schedule admin review arc…" at bounding box center [205, 122] width 113 height 8
drag, startPoint x: 381, startPoint y: 121, endPoint x: 376, endPoint y: 134, distance: 14.1
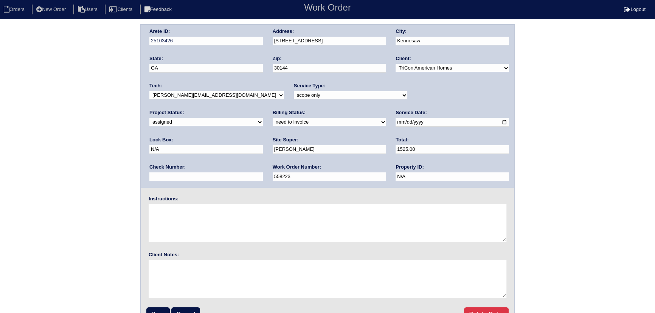
click at [396, 122] on input "[DATE]" at bounding box center [452, 122] width 113 height 9
drag, startPoint x: 210, startPoint y: 95, endPoint x: 208, endPoint y: 99, distance: 4.6
click at [210, 95] on select "-select- [EMAIL_ADDRESS][DOMAIN_NAME] [EMAIL_ADDRESS][DOMAIN_NAME] [EMAIL_ADDRE…" at bounding box center [216, 95] width 135 height 8
select select "27"
click at [149, 91] on select "-select- aretesmg+backup-tech@gmail.com benjohnholt88@gmail.com callisonhvac@ya…" at bounding box center [216, 95] width 135 height 8
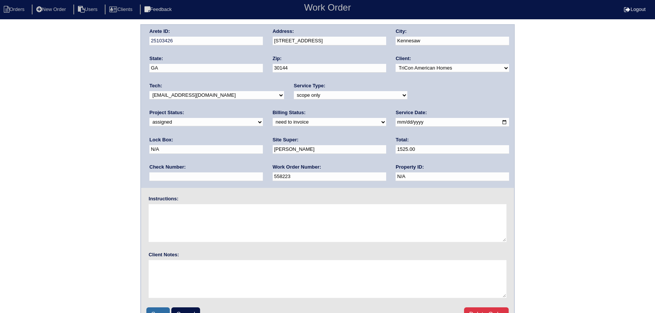
click at [156, 309] on input "Save" at bounding box center [157, 315] width 23 height 14
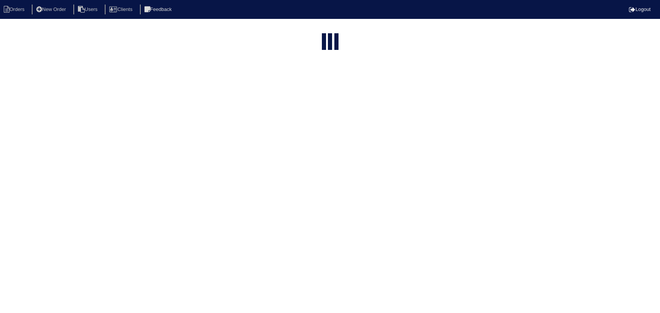
select select "15"
click at [308, 30] on input "3515" at bounding box center [315, 30] width 83 height 11
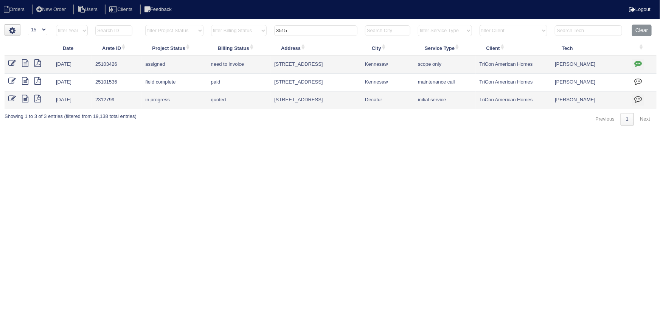
click at [308, 30] on input "3515" at bounding box center [315, 30] width 83 height 11
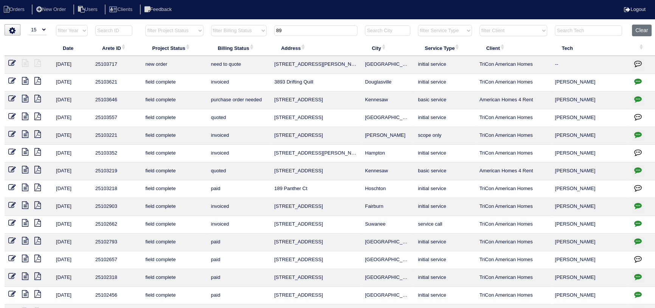
type input "89"
click at [14, 64] on icon at bounding box center [12, 63] width 8 height 8
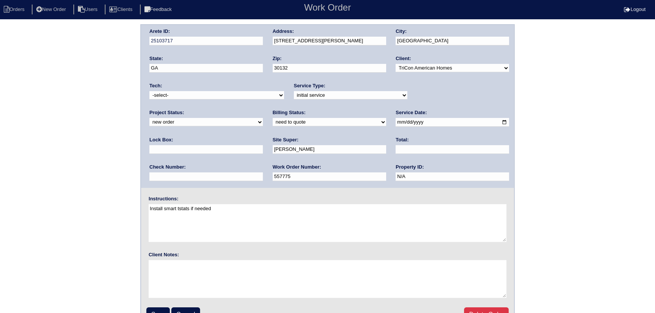
click at [263, 118] on select "new order assigned in progress field complete need to schedule admin review arc…" at bounding box center [205, 122] width 113 height 8
select select "assigned"
click at [263, 118] on select "new order assigned in progress field complete need to schedule admin review arc…" at bounding box center [205, 122] width 113 height 8
click at [396, 121] on input "2025-10-09" at bounding box center [452, 122] width 113 height 9
type input "2025-10-10"
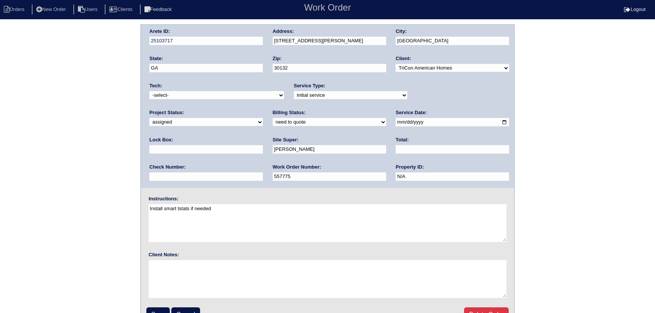
click at [209, 95] on select "-select- aretesmg+backup-tech@gmail.com benjohnholt88@gmail.com callisonhvac@ya…" at bounding box center [216, 95] width 135 height 8
select select "75"
click at [149, 91] on select "-select- aretesmg+backup-tech@gmail.com benjohnholt88@gmail.com callisonhvac@ya…" at bounding box center [216, 95] width 135 height 8
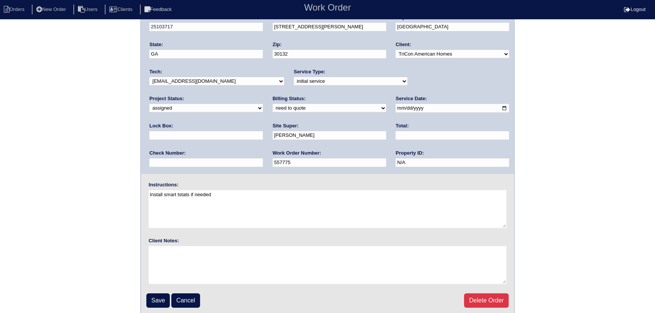
scroll to position [16, 0]
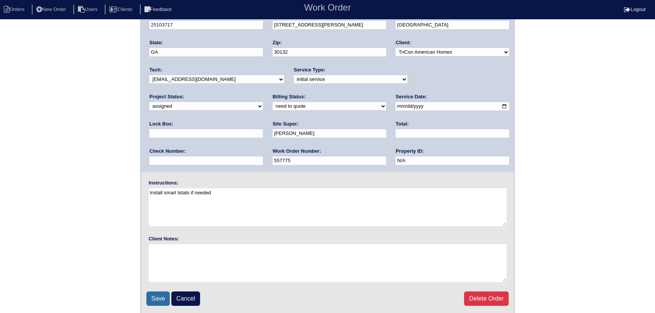
click at [147, 293] on input "Save" at bounding box center [157, 299] width 23 height 14
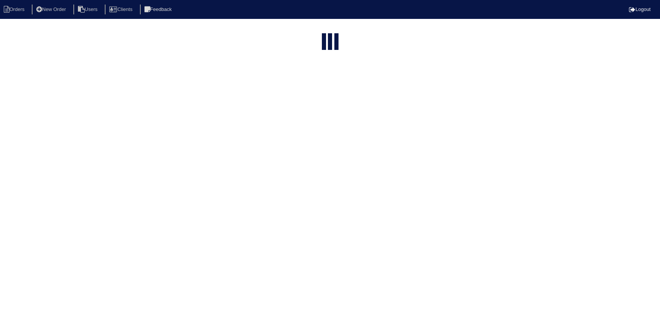
select select "15"
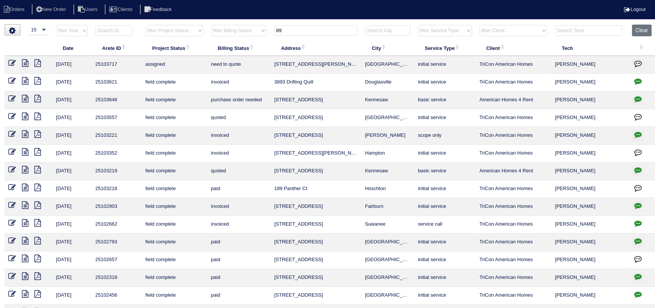
drag, startPoint x: 261, startPoint y: 26, endPoint x: 248, endPoint y: 26, distance: 12.5
click at [248, 26] on tr "filter Year -- Any Year -- 2025 2024 2023 2022 2021 2020 2019 filter Project St…" at bounding box center [331, 33] width 652 height 16
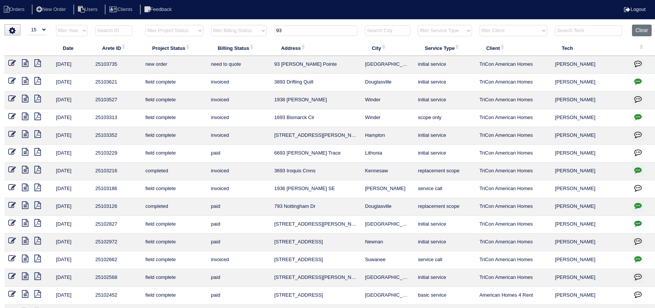
type input "93"
drag, startPoint x: 11, startPoint y: 61, endPoint x: 40, endPoint y: 61, distance: 29.5
click at [11, 61] on icon at bounding box center [12, 63] width 8 height 8
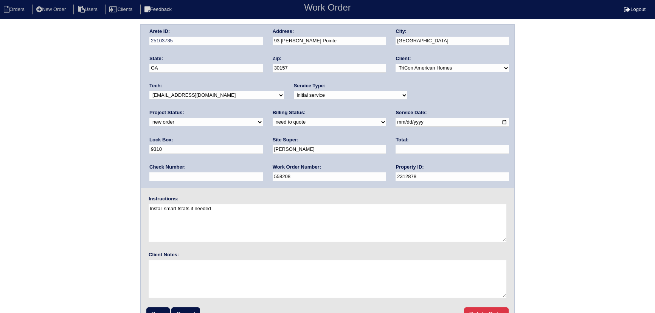
click at [263, 118] on select "new order assigned in progress field complete need to schedule admin review arc…" at bounding box center [205, 122] width 113 height 8
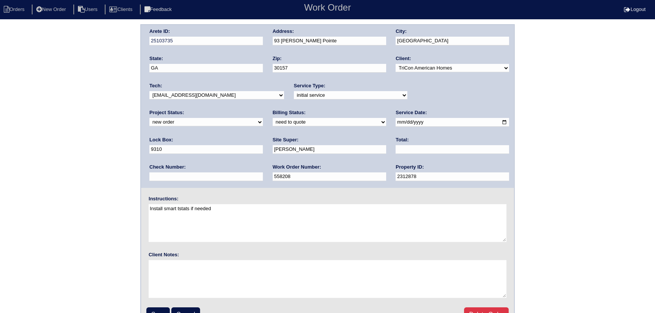
select select "assigned"
click at [263, 118] on select "new order assigned in progress field complete need to schedule admin review arc…" at bounding box center [205, 122] width 113 height 8
click at [396, 125] on input "[DATE]" at bounding box center [452, 122] width 113 height 9
type input "[DATE]"
drag, startPoint x: 214, startPoint y: 94, endPoint x: 212, endPoint y: 98, distance: 4.6
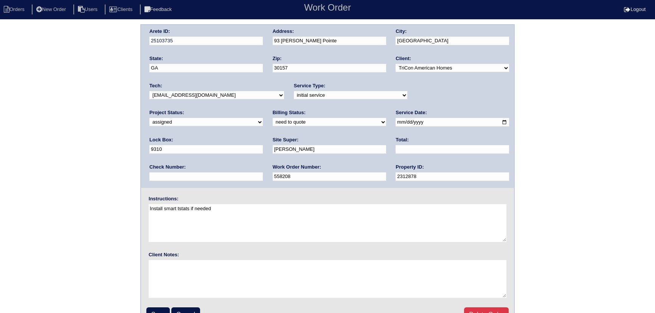
click at [214, 94] on select "-select- [EMAIL_ADDRESS][DOMAIN_NAME] [EMAIL_ADDRESS][DOMAIN_NAME] [EMAIL_ADDRE…" at bounding box center [216, 95] width 135 height 8
select select "75"
click at [149, 91] on select "-select- [EMAIL_ADDRESS][DOMAIN_NAME] [EMAIL_ADDRESS][DOMAIN_NAME] [EMAIL_ADDRE…" at bounding box center [216, 95] width 135 height 8
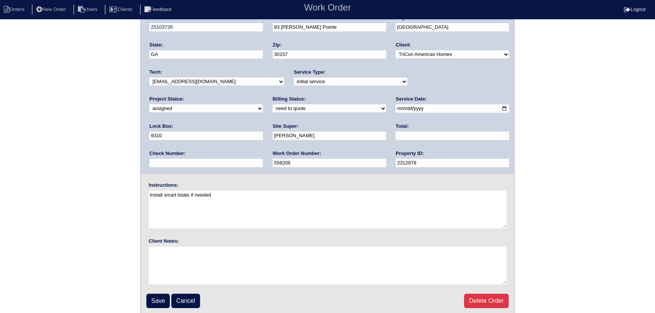
scroll to position [16, 0]
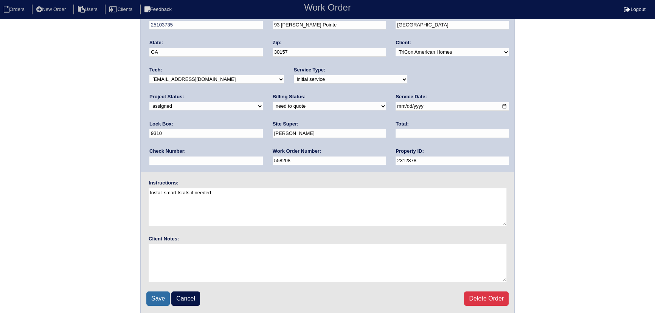
click at [166, 294] on input "Save" at bounding box center [157, 299] width 23 height 14
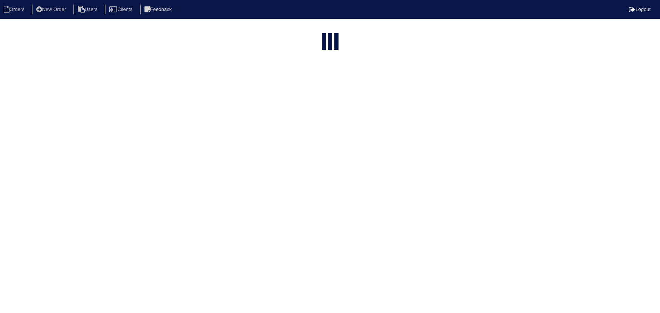
select select "15"
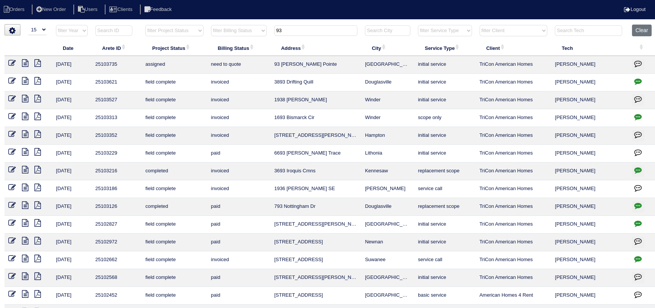
click at [264, 30] on tr "filter Year -- Any Year -- 2025 2024 2023 2022 2021 2020 2019 filter Project St…" at bounding box center [331, 33] width 652 height 16
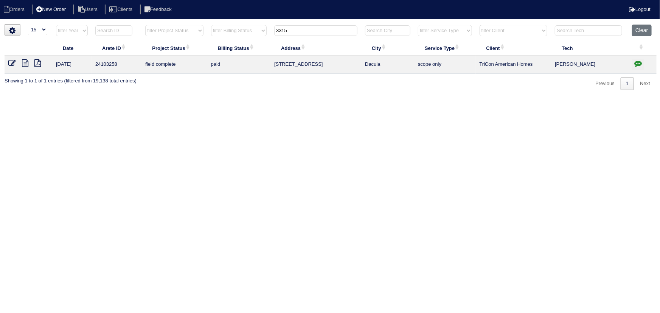
type input "3315"
click at [64, 9] on li "New Order" at bounding box center [52, 10] width 40 height 10
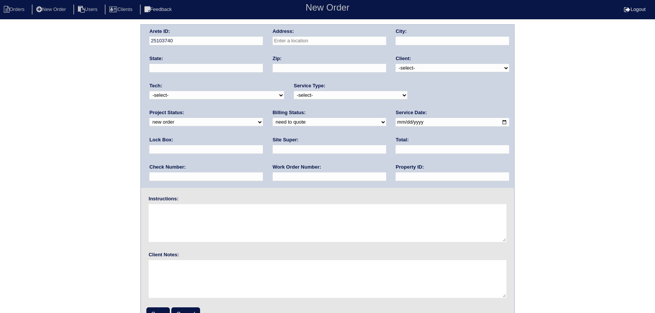
drag, startPoint x: 301, startPoint y: 36, endPoint x: 291, endPoint y: 41, distance: 10.7
paste input "3315 High noontide way nw, Acworth"
type input "[STREET_ADDRESS]"
type input "Acworth"
type input "GA"
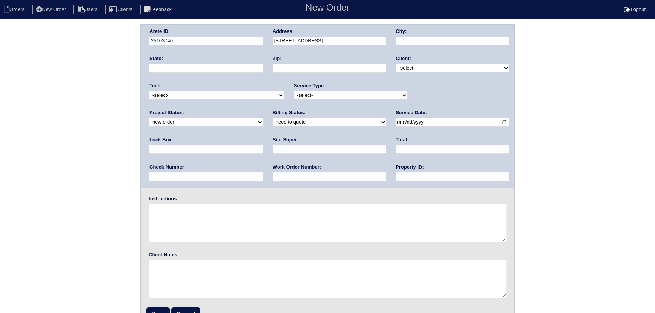
type input "30101"
click at [448, 71] on select "-select- TriCon American Homes American Homes 4 Rent First Key Homes Zillow The…" at bounding box center [452, 68] width 113 height 8
click at [396, 64] on select "-select- TriCon American Homes American Homes 4 Rent First Key Homes Zillow The…" at bounding box center [452, 68] width 113 height 8
drag, startPoint x: 423, startPoint y: 65, endPoint x: 422, endPoint y: 72, distance: 6.4
click at [422, 65] on select "-select- TriCon American Homes American Homes 4 Rent First Key Homes Zillow The…" at bounding box center [452, 68] width 113 height 8
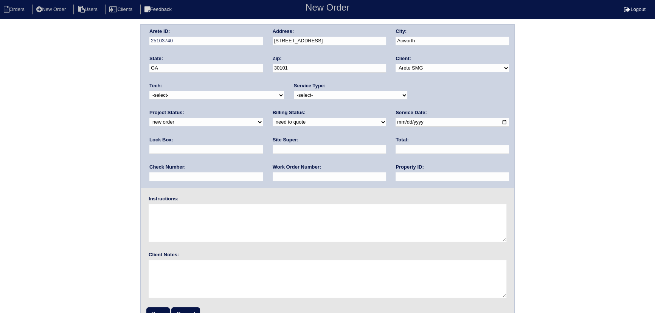
select select "10"
click at [396, 64] on select "-select- TriCon American Homes American Homes 4 Rent First Key Homes Zillow The…" at bounding box center [452, 68] width 113 height 8
drag, startPoint x: 421, startPoint y: 94, endPoint x: 421, endPoint y: 99, distance: 4.5
click at [263, 118] on select "new order assigned in progress field complete need to schedule admin review arc…" at bounding box center [205, 122] width 113 height 8
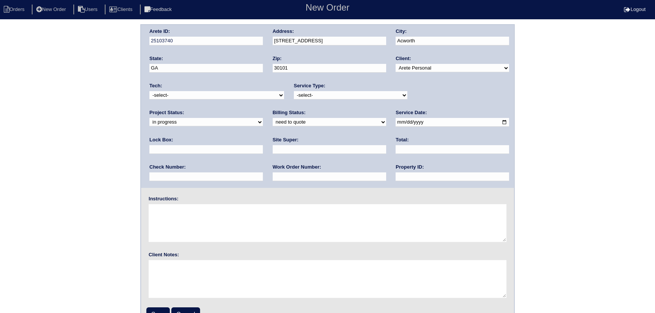
click at [263, 118] on select "new order assigned in progress field complete need to schedule admin review arc…" at bounding box center [205, 122] width 113 height 8
select select "assigned"
click at [263, 118] on select "new order assigned in progress field complete need to schedule admin review arc…" at bounding box center [205, 122] width 113 height 8
click at [303, 90] on div "Service Type: -select- initial service basic service maintenance call replaceme…" at bounding box center [350, 92] width 113 height 21
click at [295, 93] on select "-select- initial service basic service maintenance call replacement scope servi…" at bounding box center [350, 95] width 113 height 8
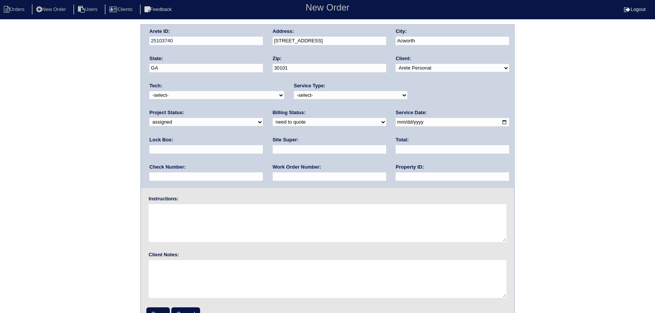
select select "service call"
click at [294, 91] on select "-select- initial service basic service maintenance call replacement scope servi…" at bounding box center [350, 95] width 113 height 8
drag, startPoint x: 308, startPoint y: 123, endPoint x: 393, endPoint y: 125, distance: 84.7
click at [396, 123] on input "date" at bounding box center [452, 122] width 113 height 9
click at [396, 121] on input "date" at bounding box center [452, 122] width 113 height 9
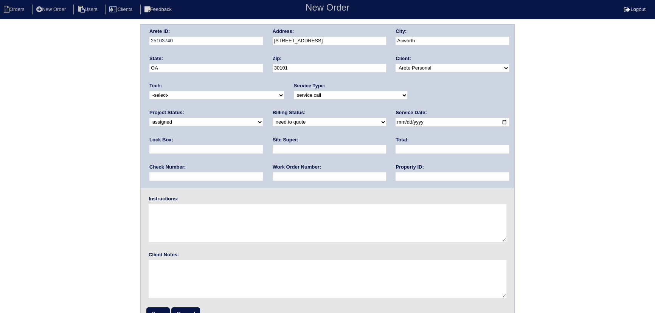
type input "2025-10-10"
click at [273, 125] on select "need to quote quoted need to invoice invoiced paid warranty purchase order need…" at bounding box center [329, 122] width 113 height 8
select select "in quickbooks"
click at [273, 118] on select "need to quote quoted need to invoice invoiced paid warranty purchase order need…" at bounding box center [329, 122] width 113 height 8
click at [184, 95] on select "-select- aretesmg+backup-tech@gmail.com benjohnholt88@gmail.com callisonhvac@ya…" at bounding box center [216, 95] width 135 height 8
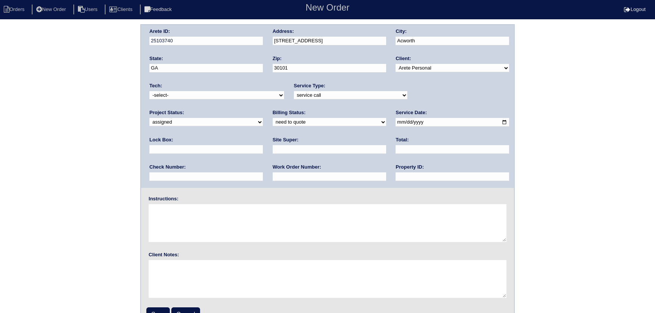
select select "75"
click at [149, 91] on select "-select- aretesmg+backup-tech@gmail.com benjohnholt88@gmail.com callisonhvac@ya…" at bounding box center [216, 95] width 135 height 8
click at [189, 210] on textarea at bounding box center [328, 223] width 358 height 38
type textarea "Full Inspection Only, Call Payton After Diagnosis"
click at [212, 193] on fieldset "Arete ID: 25103740 Address: 3315 High Noontide Way City: Acworth State: GA Zip:…" at bounding box center [327, 177] width 373 height 305
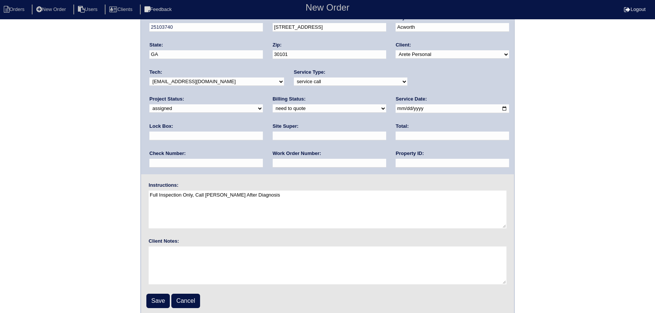
scroll to position [16, 0]
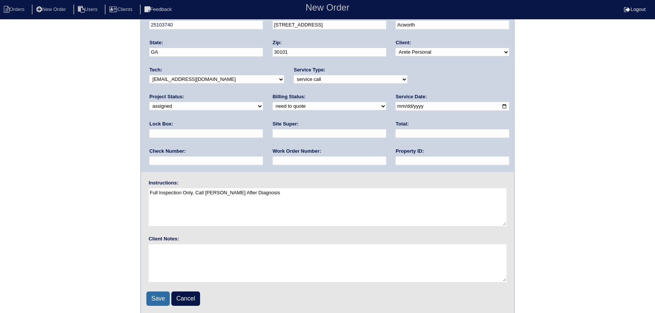
click at [159, 298] on input "Save" at bounding box center [157, 299] width 23 height 14
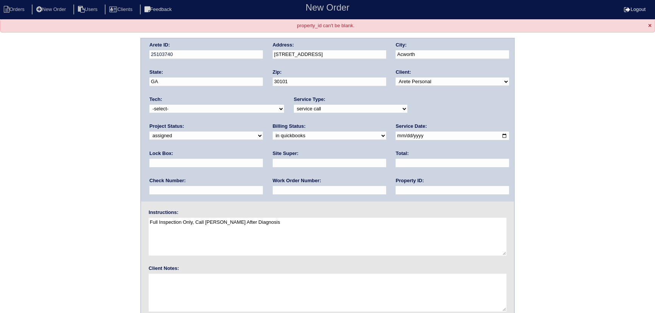
click at [205, 107] on div "Tech: -select- [EMAIL_ADDRESS][DOMAIN_NAME] [EMAIL_ADDRESS][DOMAIN_NAME] [EMAIL…" at bounding box center [216, 106] width 135 height 21
click at [204, 110] on select "-select- [EMAIL_ADDRESS][DOMAIN_NAME] [EMAIL_ADDRESS][DOMAIN_NAME] [EMAIL_ADDRE…" at bounding box center [216, 109] width 135 height 8
select select "75"
click at [149, 105] on select "-select- [EMAIL_ADDRESS][DOMAIN_NAME] [EMAIL_ADDRESS][DOMAIN_NAME] [EMAIL_ADDRE…" at bounding box center [216, 109] width 135 height 8
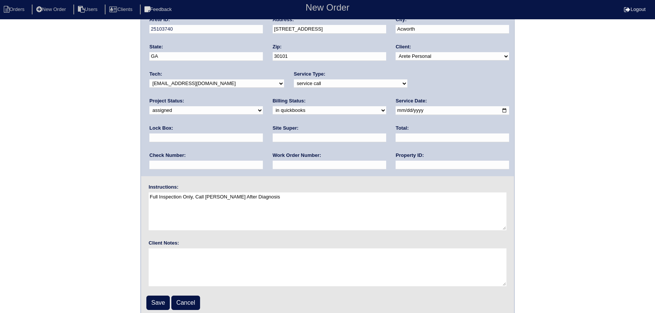
scroll to position [30, 0]
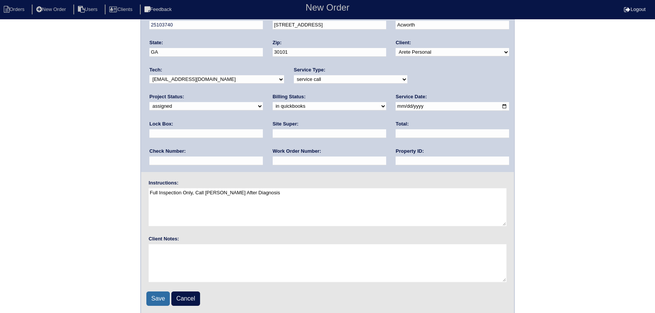
click at [163, 301] on input "Save" at bounding box center [157, 299] width 23 height 14
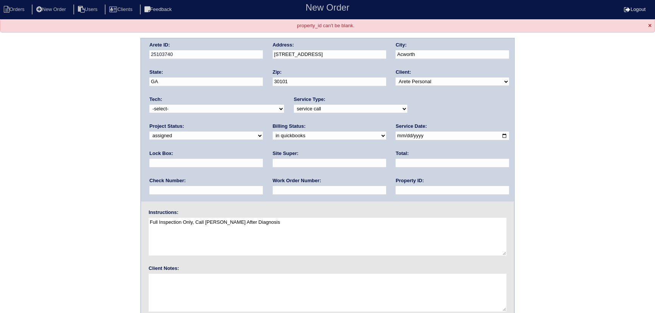
click at [181, 107] on select "-select- [EMAIL_ADDRESS][DOMAIN_NAME] [EMAIL_ADDRESS][DOMAIN_NAME] [EMAIL_ADDRE…" at bounding box center [216, 109] width 135 height 8
select select "75"
click at [149, 105] on select "-select- [EMAIL_ADDRESS][DOMAIN_NAME] [EMAIL_ADDRESS][DOMAIN_NAME] [EMAIL_ADDRE…" at bounding box center [216, 109] width 135 height 8
drag, startPoint x: 291, startPoint y: 192, endPoint x: 296, endPoint y: 197, distance: 7.2
click at [396, 192] on input "text" at bounding box center [452, 190] width 113 height 9
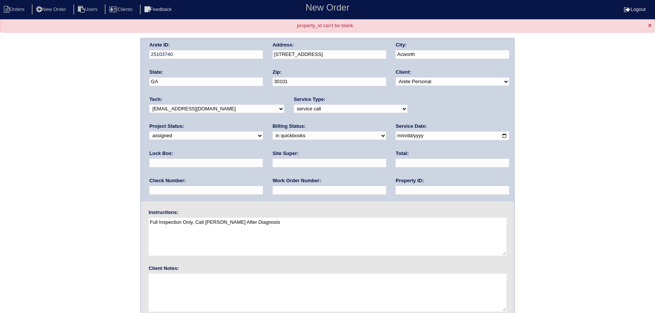
type input "N/A"
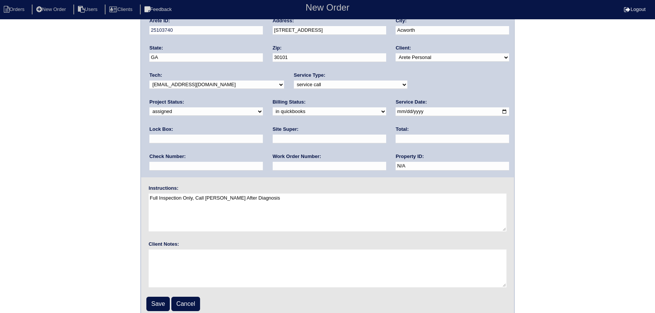
scroll to position [30, 0]
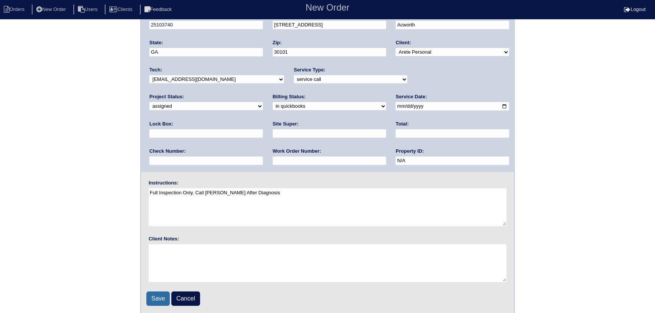
click at [155, 295] on input "Save" at bounding box center [157, 299] width 23 height 14
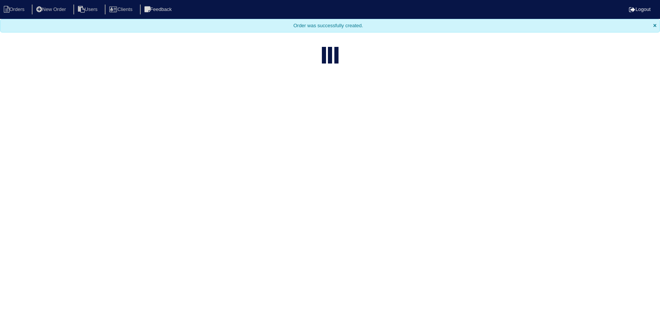
select select "15"
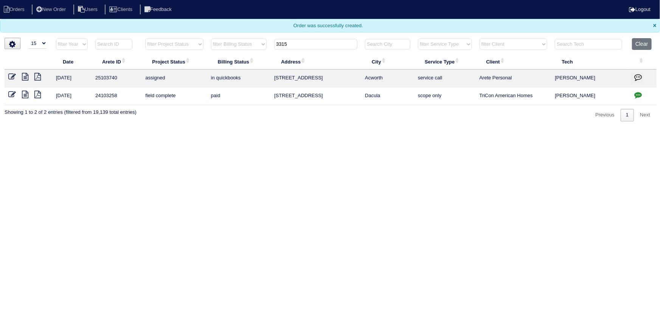
click at [325, 43] on input "3315" at bounding box center [315, 44] width 83 height 11
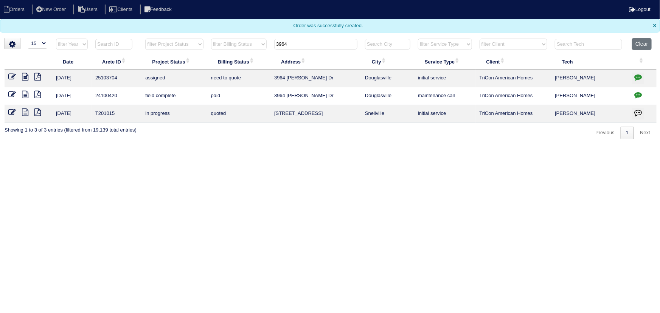
type input "3964"
click at [8, 75] on icon at bounding box center [12, 77] width 8 height 8
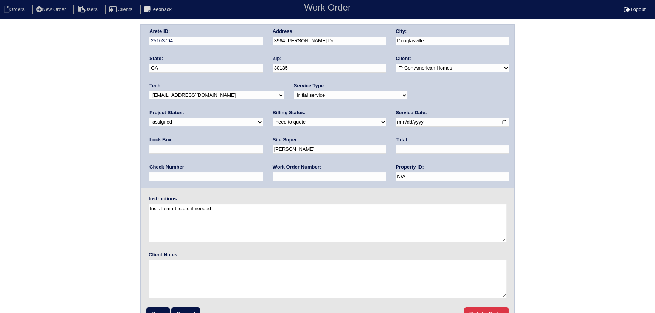
click at [189, 95] on select "-select- aretesmg+backup-tech@gmail.com benjohnholt88@gmail.com callisonhvac@ya…" at bounding box center [216, 95] width 135 height 8
select select "75"
click at [149, 91] on select "-select- [EMAIL_ADDRESS][DOMAIN_NAME] [EMAIL_ADDRESS][DOMAIN_NAME] [EMAIL_ADDRE…" at bounding box center [216, 95] width 135 height 8
click at [396, 120] on input "[DATE]" at bounding box center [452, 122] width 113 height 9
type input "[DATE]"
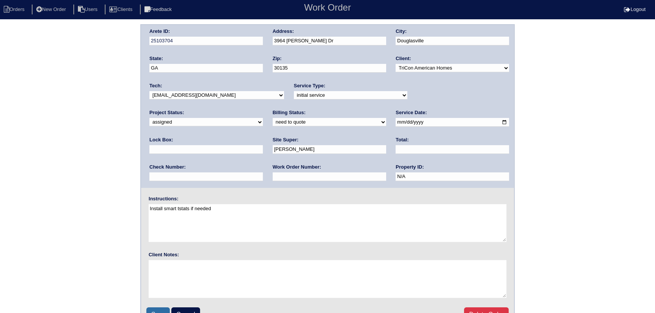
click at [159, 311] on input "Save" at bounding box center [157, 315] width 23 height 14
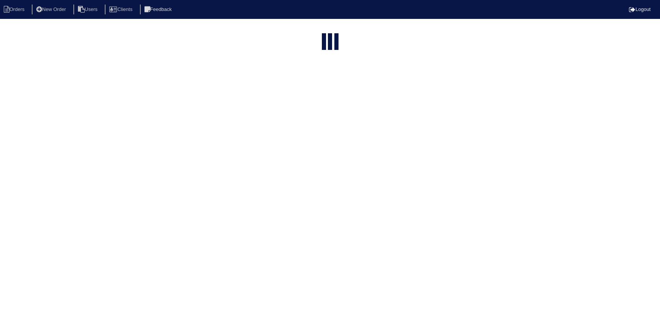
select select "15"
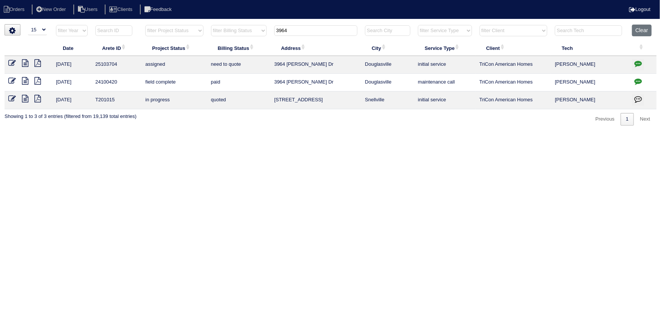
click at [300, 28] on input "3964" at bounding box center [315, 30] width 83 height 11
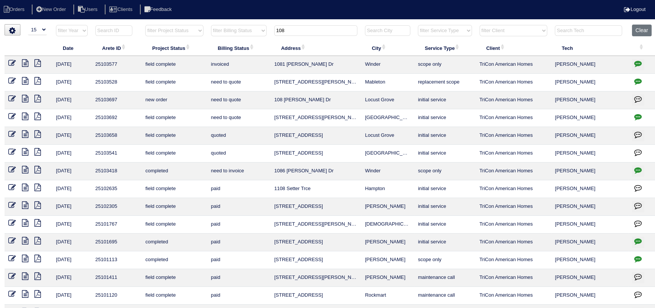
type input "108"
click at [10, 99] on icon at bounding box center [12, 99] width 8 height 8
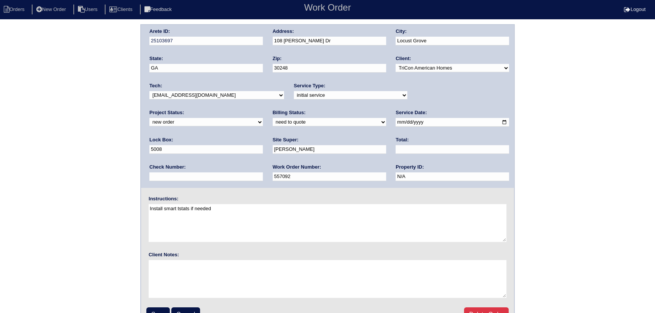
click at [193, 93] on select "-select- [EMAIL_ADDRESS][DOMAIN_NAME] [EMAIL_ADDRESS][DOMAIN_NAME] [EMAIL_ADDRE…" at bounding box center [216, 95] width 135 height 8
click at [149, 91] on select "-select- [EMAIL_ADDRESS][DOMAIN_NAME] [EMAIL_ADDRESS][DOMAIN_NAME] [EMAIL_ADDRE…" at bounding box center [216, 95] width 135 height 8
click at [263, 118] on select "new order assigned in progress field complete need to schedule admin review arc…" at bounding box center [205, 122] width 113 height 8
select select "assigned"
click at [263, 118] on select "new order assigned in progress field complete need to schedule admin review arc…" at bounding box center [205, 122] width 113 height 8
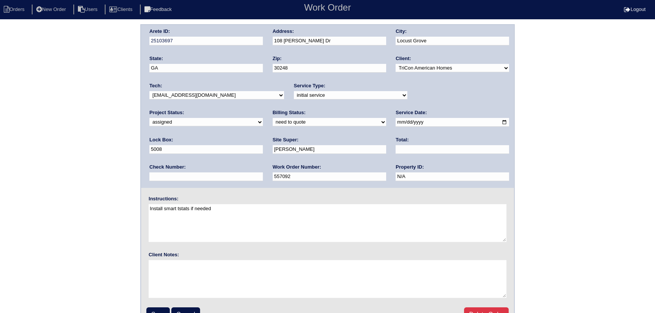
click at [396, 123] on input "[DATE]" at bounding box center [452, 122] width 113 height 9
type input "[DATE]"
click at [157, 312] on input "Save" at bounding box center [157, 315] width 23 height 14
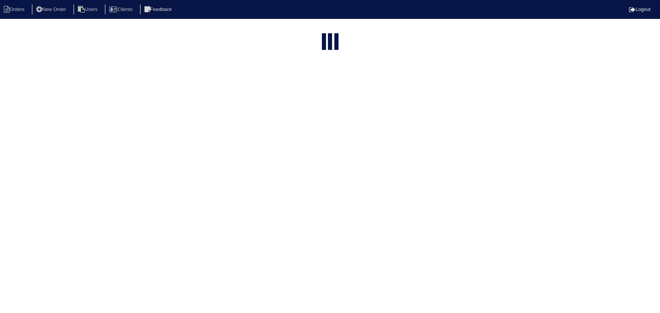
select select "15"
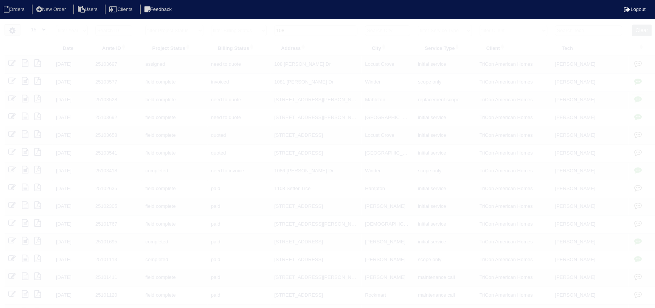
click at [308, 36] on th "108" at bounding box center [315, 33] width 91 height 16
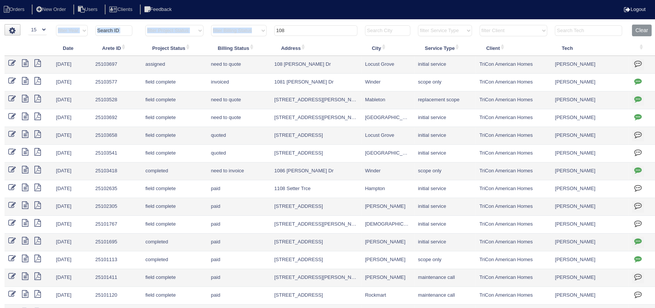
click at [307, 36] on th "108" at bounding box center [315, 33] width 91 height 16
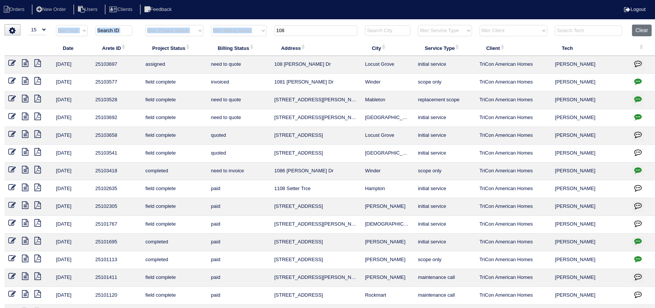
click at [305, 31] on input "108" at bounding box center [315, 30] width 83 height 11
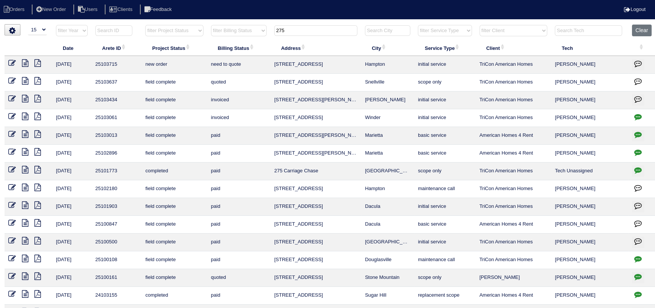
type input "275"
click at [11, 64] on icon at bounding box center [12, 63] width 8 height 8
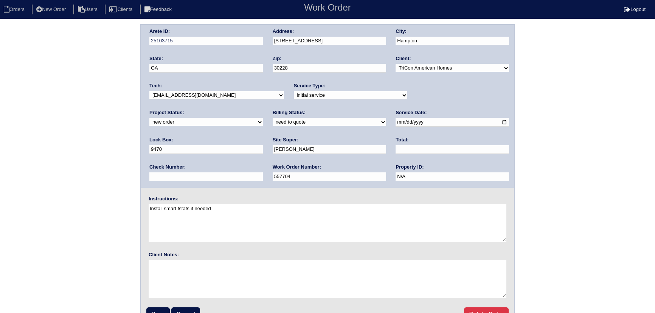
click at [263, 118] on select "new order assigned in progress field complete need to schedule admin review arc…" at bounding box center [205, 122] width 113 height 8
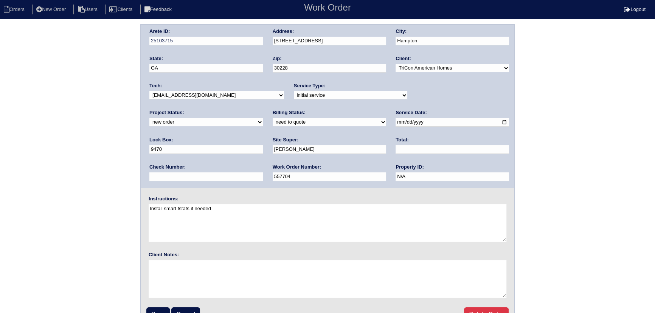
select select "assigned"
click at [263, 118] on select "new order assigned in progress field complete need to schedule admin review arc…" at bounding box center [205, 122] width 113 height 8
click at [396, 122] on input "[DATE]" at bounding box center [452, 122] width 113 height 9
type input "[DATE]"
click at [210, 94] on select "-select- [EMAIL_ADDRESS][DOMAIN_NAME] [EMAIL_ADDRESS][DOMAIN_NAME] [EMAIL_ADDRE…" at bounding box center [216, 95] width 135 height 8
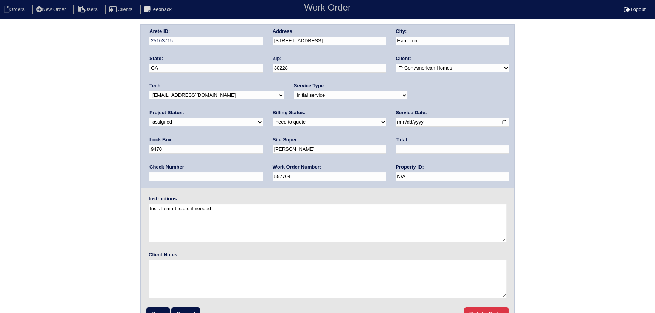
click at [149, 91] on select "-select- [EMAIL_ADDRESS][DOMAIN_NAME] [EMAIL_ADDRESS][DOMAIN_NAME] [EMAIL_ADDRE…" at bounding box center [216, 95] width 135 height 8
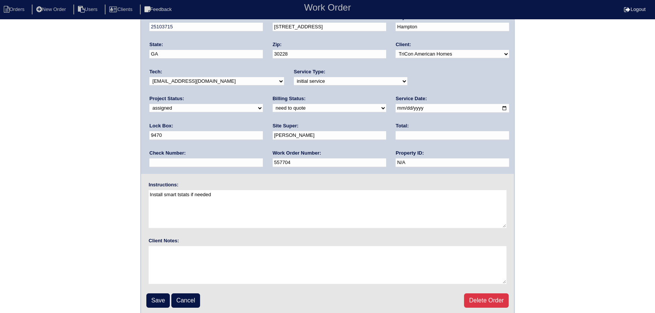
scroll to position [16, 0]
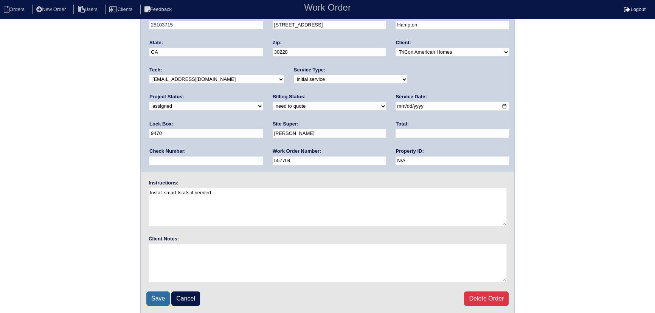
click at [156, 292] on input "Save" at bounding box center [157, 299] width 23 height 14
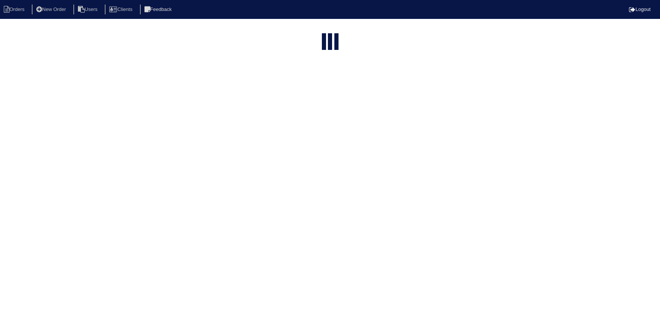
select select "15"
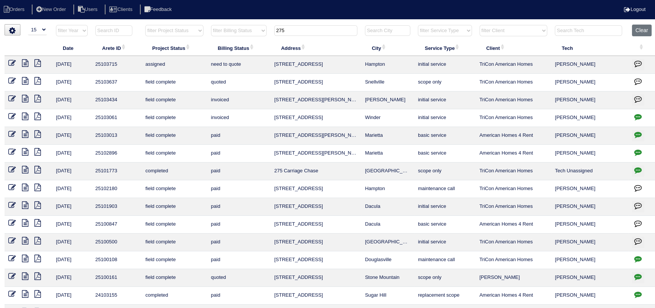
drag, startPoint x: 269, startPoint y: 26, endPoint x: 262, endPoint y: 31, distance: 8.6
click at [263, 30] on tr "filter Year -- Any Year -- 2025 2024 2023 2022 2021 2020 2019 filter Project St…" at bounding box center [331, 33] width 652 height 16
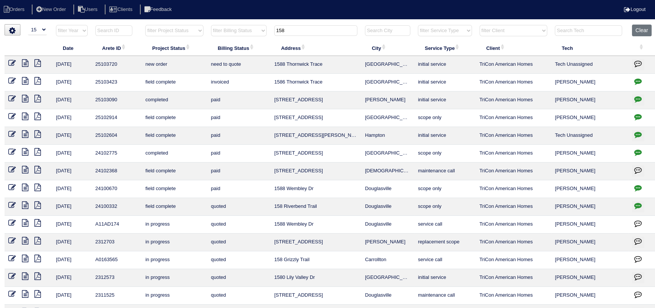
type input "158"
click at [11, 59] on icon at bounding box center [12, 63] width 8 height 8
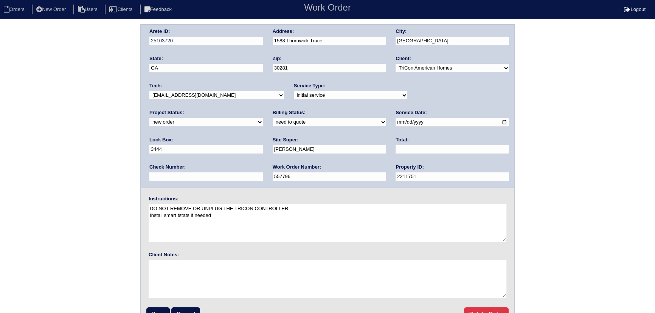
drag, startPoint x: 233, startPoint y: 92, endPoint x: 231, endPoint y: 98, distance: 5.8
click at [233, 92] on select "-select- [EMAIL_ADDRESS][DOMAIN_NAME] [EMAIL_ADDRESS][DOMAIN_NAME] [EMAIL_ADDRE…" at bounding box center [216, 95] width 135 height 8
select select "36"
click at [149, 91] on select "-select- [EMAIL_ADDRESS][DOMAIN_NAME] [EMAIL_ADDRESS][DOMAIN_NAME] [EMAIL_ADDRE…" at bounding box center [216, 95] width 135 height 8
click at [263, 118] on select "new order assigned in progress field complete need to schedule admin review arc…" at bounding box center [205, 122] width 113 height 8
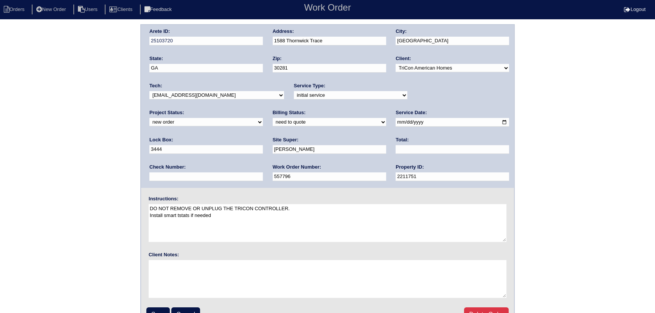
select select "assigned"
click at [263, 118] on select "new order assigned in progress field complete need to schedule admin review arc…" at bounding box center [205, 122] width 113 height 8
click at [396, 123] on input "[DATE]" at bounding box center [452, 122] width 113 height 9
click at [396, 121] on input "[DATE]" at bounding box center [452, 122] width 113 height 9
type input "[DATE]"
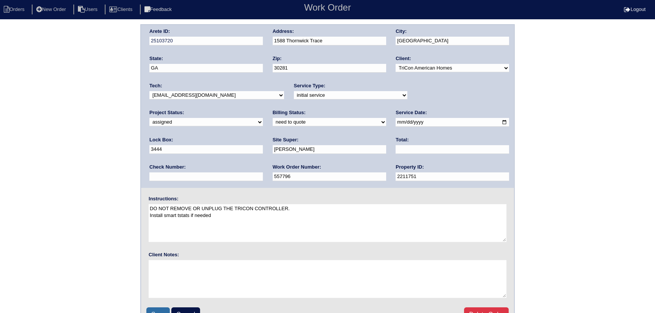
click at [160, 311] on input "Save" at bounding box center [157, 315] width 23 height 14
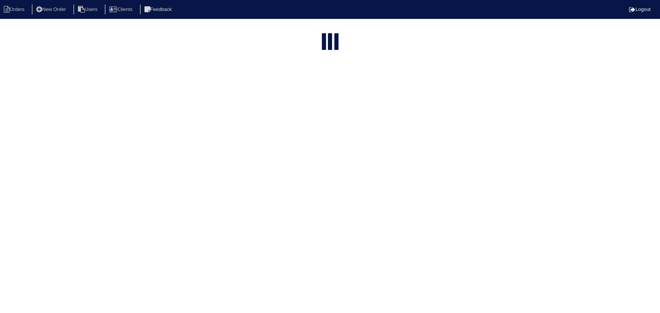
select select "15"
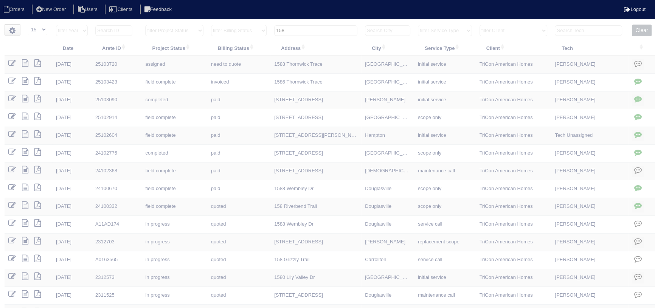
click at [313, 24] on div "▼ 10 15 25 50 200 500 Search: Date Arete ID Project Status Billing Status Addre…" at bounding box center [328, 181] width 646 height 315
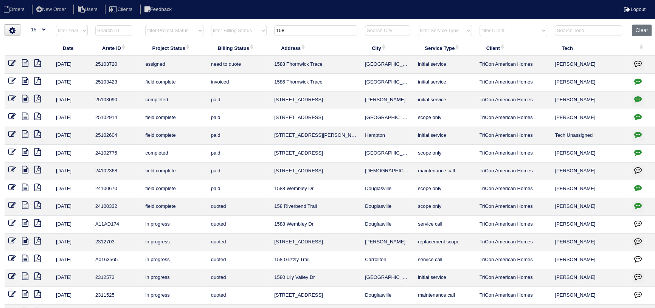
click at [303, 27] on input "158" at bounding box center [315, 30] width 83 height 11
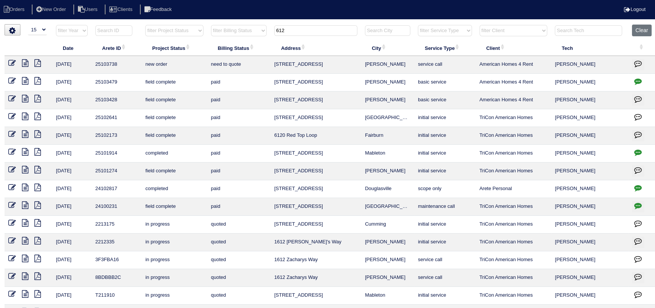
type input "612"
click at [11, 63] on icon at bounding box center [12, 63] width 8 height 8
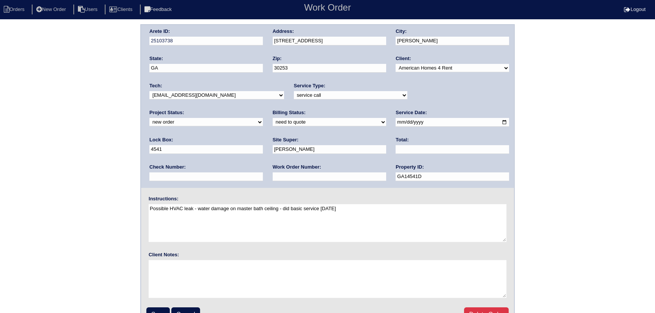
click at [263, 118] on select "new order assigned in progress field complete need to schedule admin review arc…" at bounding box center [205, 122] width 113 height 8
select select "assigned"
click at [263, 118] on select "new order assigned in progress field complete need to schedule admin review arc…" at bounding box center [205, 122] width 113 height 8
click at [396, 121] on input "[DATE]" at bounding box center [452, 122] width 113 height 9
type input "[DATE]"
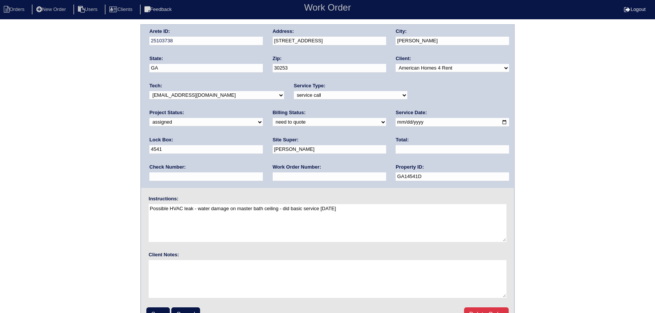
click at [223, 94] on select "-select- [EMAIL_ADDRESS][DOMAIN_NAME] [EMAIL_ADDRESS][DOMAIN_NAME] [EMAIL_ADDRE…" at bounding box center [216, 95] width 135 height 8
select select "36"
click at [149, 91] on select "-select- [EMAIL_ADDRESS][DOMAIN_NAME] [EMAIL_ADDRESS][DOMAIN_NAME] [EMAIL_ADDRE…" at bounding box center [216, 95] width 135 height 8
click at [159, 311] on input "Save" at bounding box center [157, 315] width 23 height 14
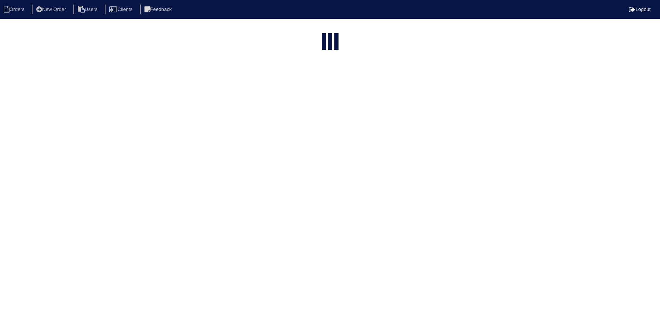
select select "15"
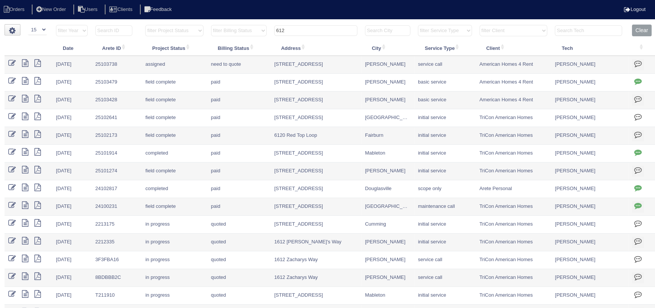
click at [307, 28] on input "612" at bounding box center [315, 30] width 83 height 11
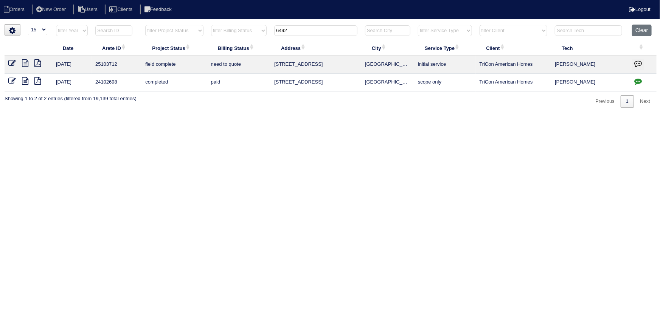
type input "6492"
click at [15, 61] on icon at bounding box center [12, 63] width 8 height 8
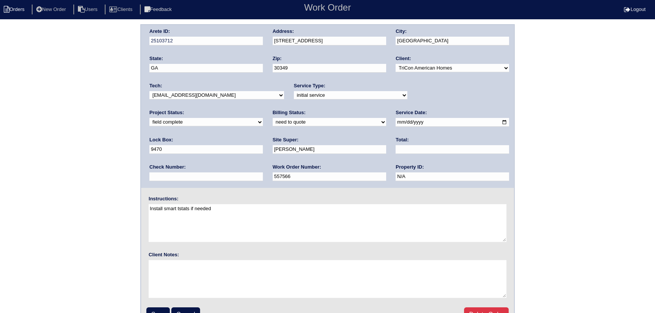
click at [21, 11] on li "Orders" at bounding box center [15, 10] width 31 height 10
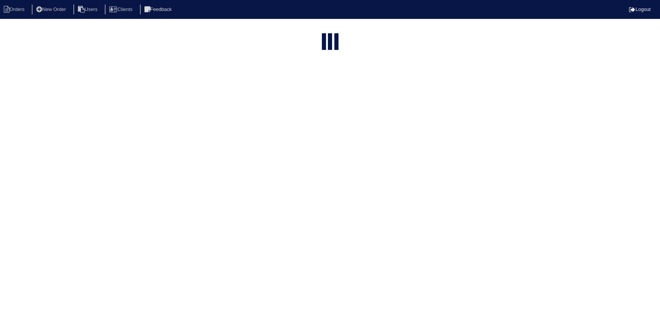
select select "15"
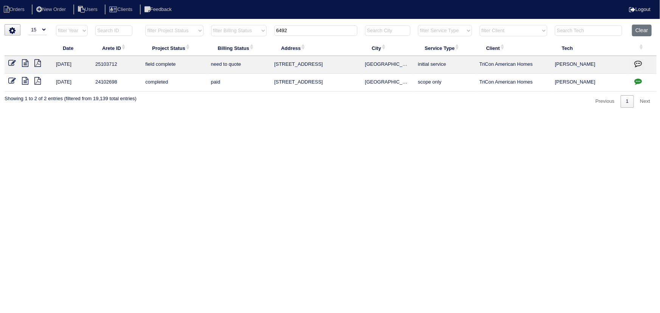
click at [258, 36] on tr "filter Year -- Any Year -- 2025 2024 2023 2022 2021 2020 2019 filter Project St…" at bounding box center [331, 33] width 652 height 16
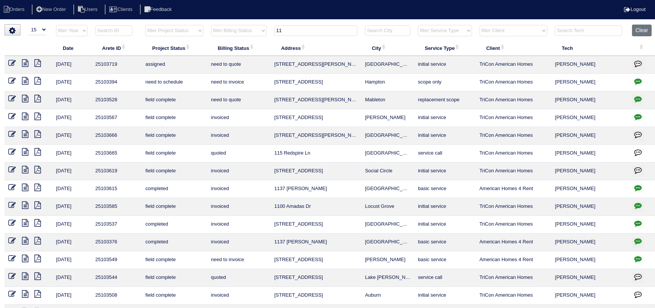
type input "11"
click at [14, 81] on icon at bounding box center [12, 81] width 8 height 8
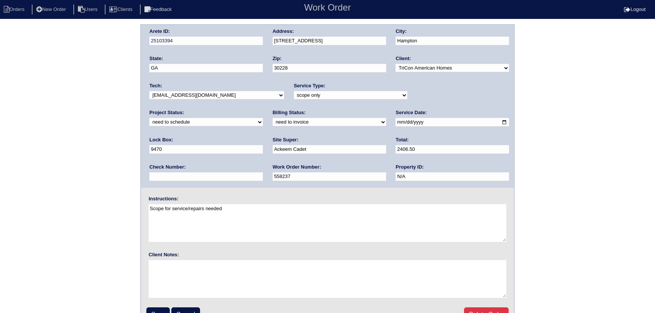
drag, startPoint x: 0, startPoint y: 0, endPoint x: 198, endPoint y: 95, distance: 219.6
click at [198, 95] on select "-select- [EMAIL_ADDRESS][DOMAIN_NAME] [EMAIL_ADDRESS][DOMAIN_NAME] [EMAIL_ADDRE…" at bounding box center [216, 95] width 135 height 8
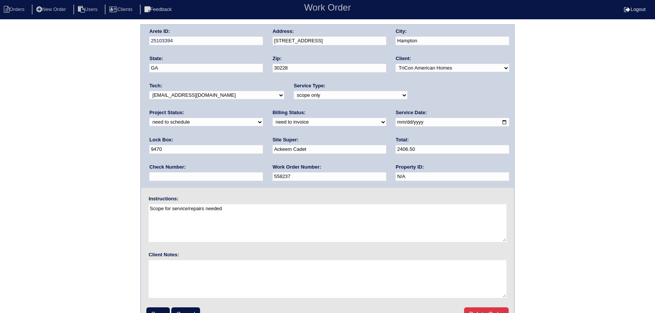
select select "36"
click at [149, 91] on select "-select- [EMAIL_ADDRESS][DOMAIN_NAME] [EMAIL_ADDRESS][DOMAIN_NAME] [EMAIL_ADDRE…" at bounding box center [216, 95] width 135 height 8
click at [263, 118] on select "new order assigned in progress field complete need to schedule admin review arc…" at bounding box center [205, 122] width 113 height 8
drag, startPoint x: 438, startPoint y: 94, endPoint x: 435, endPoint y: 98, distance: 5.6
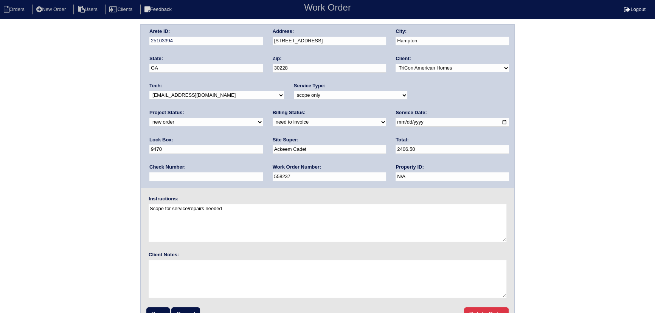
click at [263, 118] on select "new order assigned in progress field complete need to schedule admin review arc…" at bounding box center [205, 122] width 113 height 8
select select "assigned"
click at [263, 118] on select "new order assigned in progress field complete need to schedule admin review arc…" at bounding box center [205, 122] width 113 height 8
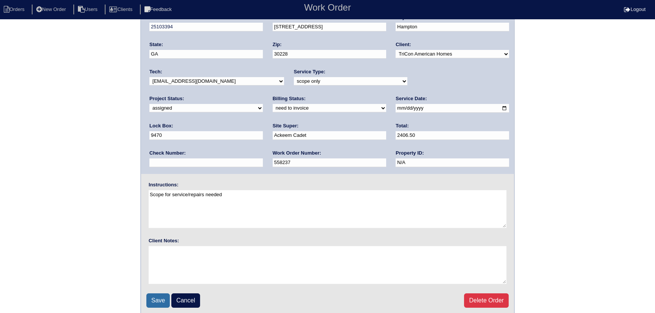
scroll to position [16, 0]
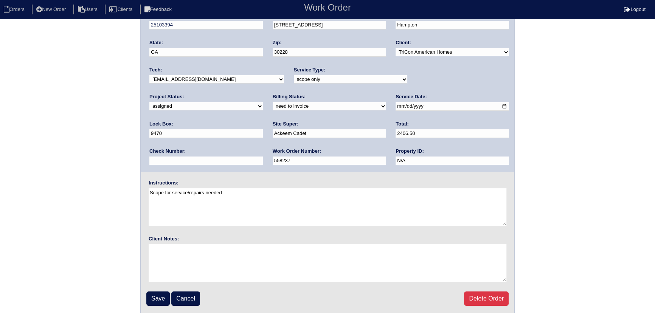
click at [159, 307] on fieldset "Arete ID: 25103394 Address: 11569 Registry Blvd City: Hampton State: GA Zip: 30…" at bounding box center [327, 161] width 373 height 305
click at [160, 302] on input "Save" at bounding box center [157, 299] width 23 height 14
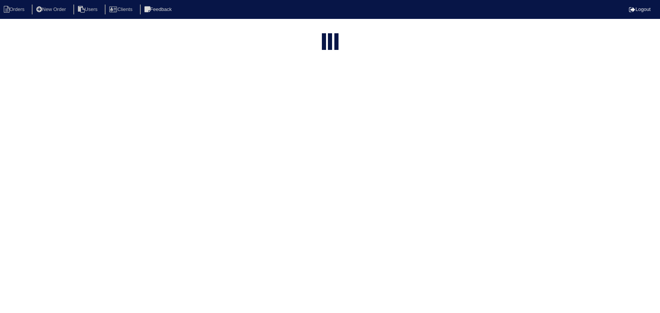
select select "15"
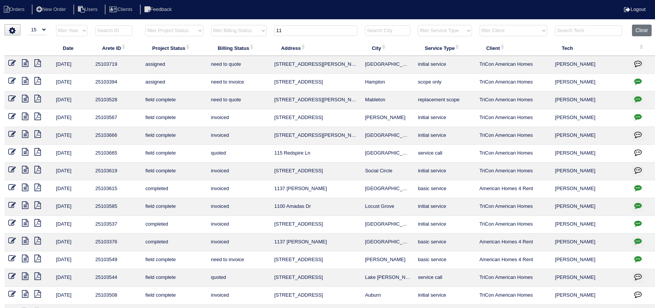
drag, startPoint x: 287, startPoint y: 30, endPoint x: 269, endPoint y: 37, distance: 19.7
click at [265, 33] on tr "filter Year -- Any Year -- 2025 2024 2023 2022 2021 2020 2019 filter Project St…" at bounding box center [331, 33] width 652 height 16
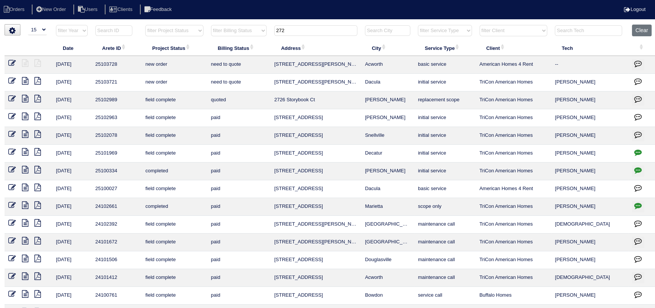
type input "272"
click at [12, 80] on icon at bounding box center [12, 81] width 8 height 8
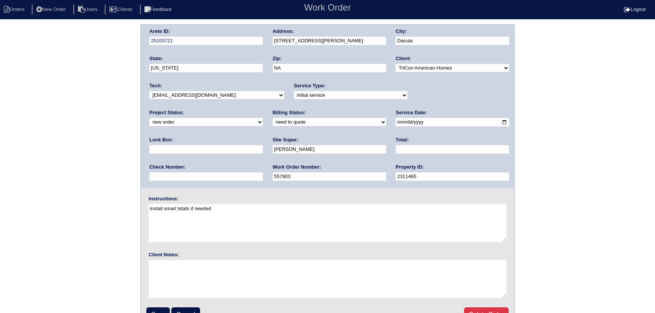
click at [232, 91] on select "-select- [EMAIL_ADDRESS][DOMAIN_NAME] [EMAIL_ADDRESS][DOMAIN_NAME] [EMAIL_ADDRE…" at bounding box center [216, 95] width 135 height 8
select select "151"
click at [149, 91] on select "-select- [EMAIL_ADDRESS][DOMAIN_NAME] [EMAIL_ADDRESS][DOMAIN_NAME] [EMAIL_ADDRE…" at bounding box center [216, 95] width 135 height 8
drag, startPoint x: 418, startPoint y: 98, endPoint x: 423, endPoint y: 93, distance: 7.8
click at [263, 118] on select "new order assigned in progress field complete need to schedule admin review arc…" at bounding box center [205, 122] width 113 height 8
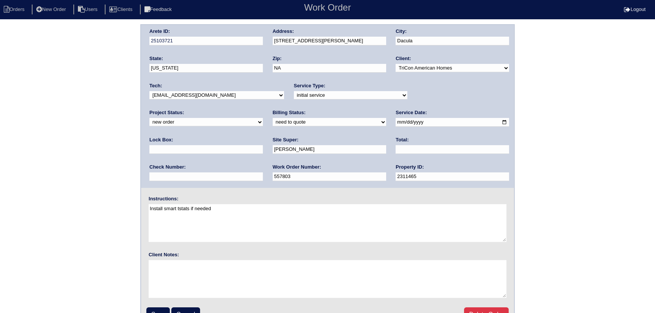
select select "assigned"
click at [263, 118] on select "new order assigned in progress field complete need to schedule admin review arc…" at bounding box center [205, 122] width 113 height 8
click at [396, 123] on input "2025-10-09" at bounding box center [452, 122] width 113 height 9
type input "2025-10-10"
click at [156, 312] on input "Save" at bounding box center [157, 315] width 23 height 14
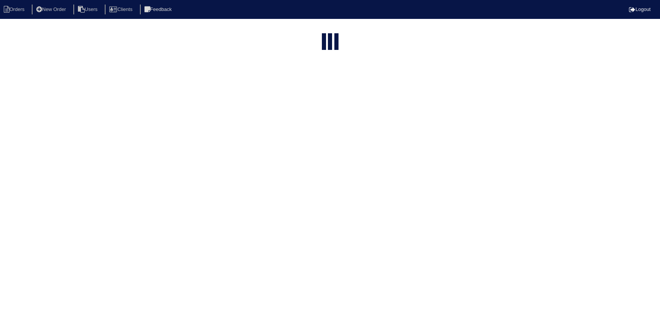
select select "15"
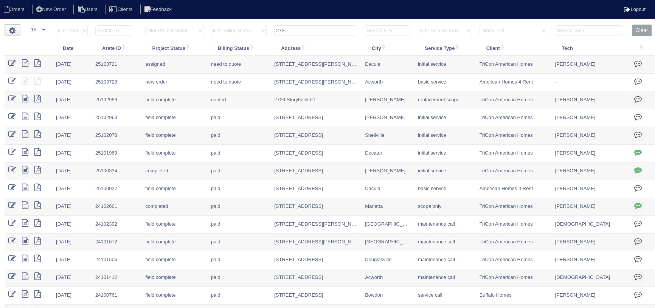
drag, startPoint x: 313, startPoint y: 26, endPoint x: 249, endPoint y: 30, distance: 64.8
click at [248, 30] on tr "filter Year -- Any Year -- 2025 2024 2023 2022 2021 2020 2019 filter Project St…" at bounding box center [331, 33] width 652 height 16
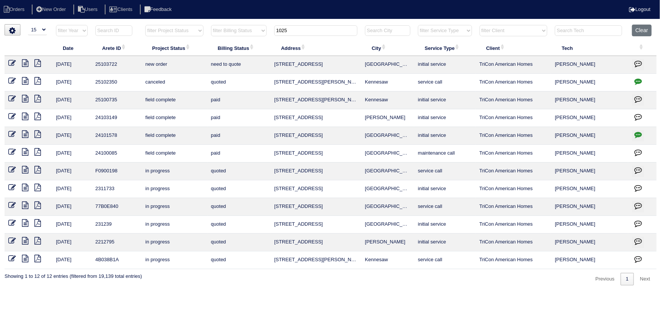
type input "1025"
click at [10, 63] on icon at bounding box center [12, 63] width 8 height 8
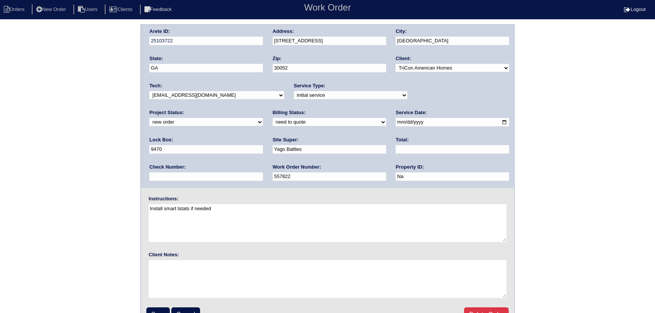
click at [216, 89] on div "Tech: -select- [EMAIL_ADDRESS][DOMAIN_NAME] [EMAIL_ADDRESS][DOMAIN_NAME] [EMAIL…" at bounding box center [216, 92] width 135 height 21
drag, startPoint x: 217, startPoint y: 90, endPoint x: 211, endPoint y: 104, distance: 14.8
click at [216, 90] on div "Tech: -select- aretesmg+backup-tech@gmail.com benjohnholt88@gmail.com callisonh…" at bounding box center [216, 92] width 135 height 21
drag, startPoint x: 214, startPoint y: 94, endPoint x: 213, endPoint y: 99, distance: 5.0
click at [214, 97] on select "-select- aretesmg+backup-tech@gmail.com benjohnholt88@gmail.com callisonhvac@ya…" at bounding box center [216, 95] width 135 height 8
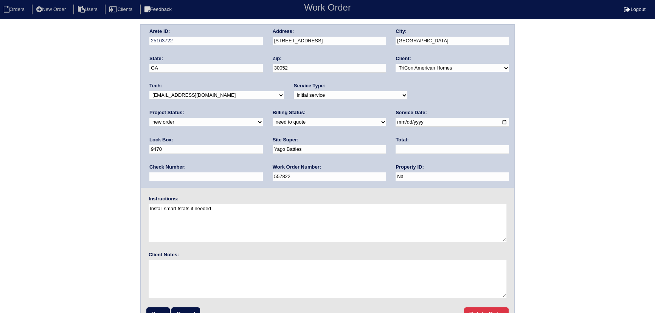
select select "151"
click at [149, 91] on select "-select- aretesmg+backup-tech@gmail.com benjohnholt88@gmail.com callisonhvac@ya…" at bounding box center [216, 95] width 135 height 8
click at [263, 118] on select "new order assigned in progress field complete need to schedule admin review arc…" at bounding box center [205, 122] width 113 height 8
select select "assigned"
click at [263, 118] on select "new order assigned in progress field complete need to schedule admin review arc…" at bounding box center [205, 122] width 113 height 8
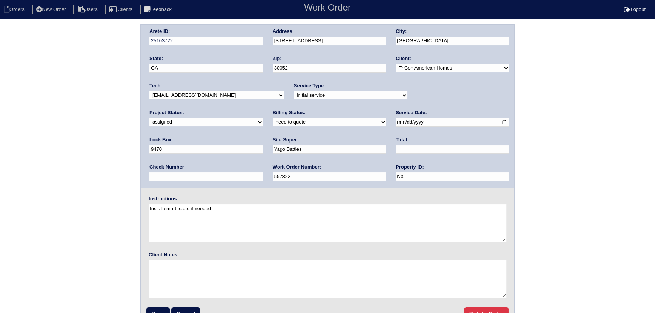
click at [396, 121] on input "2025-10-09" at bounding box center [452, 122] width 113 height 9
type input "2025-10-10"
click at [160, 310] on input "Save" at bounding box center [157, 315] width 23 height 14
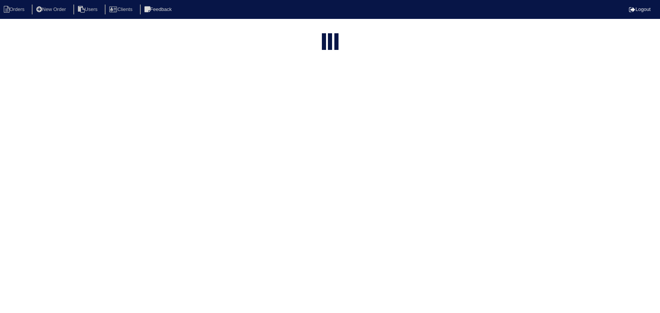
select select "15"
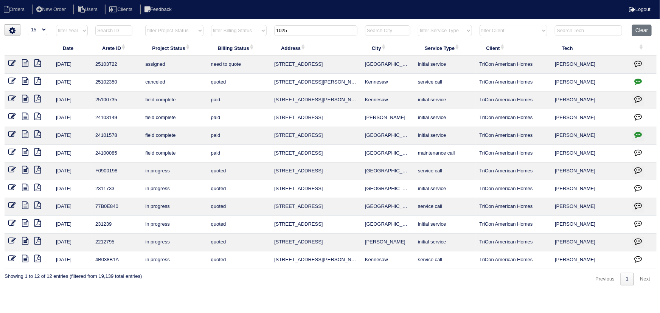
drag, startPoint x: 303, startPoint y: 33, endPoint x: 259, endPoint y: 33, distance: 43.5
click at [259, 33] on tr "filter Year -- Any Year -- 2025 2024 2023 2022 2021 2020 2019 filter Project St…" at bounding box center [331, 33] width 652 height 16
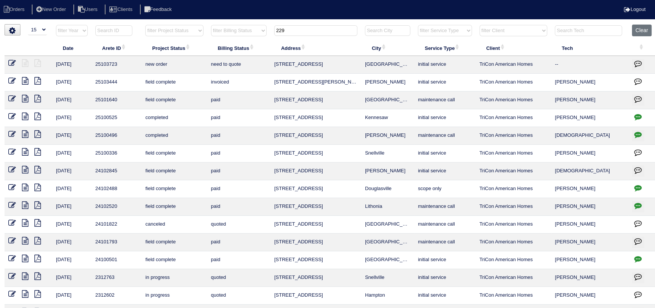
type input "229"
click at [13, 62] on icon at bounding box center [12, 63] width 8 height 8
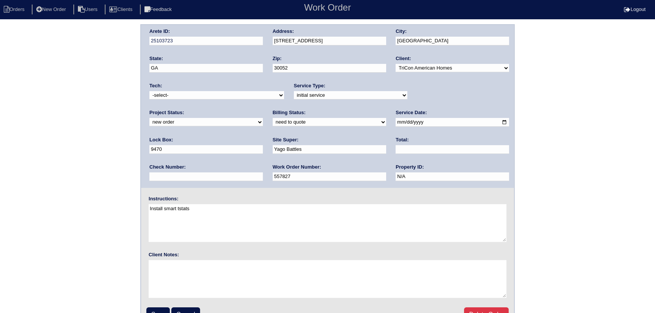
drag, startPoint x: 464, startPoint y: 98, endPoint x: 458, endPoint y: 99, distance: 6.2
click at [263, 118] on select "new order assigned in progress field complete need to schedule admin review arc…" at bounding box center [205, 122] width 113 height 8
select select "assigned"
click at [263, 118] on select "new order assigned in progress field complete need to schedule admin review arc…" at bounding box center [205, 122] width 113 height 8
click at [396, 121] on input "2025-10-09" at bounding box center [452, 122] width 113 height 9
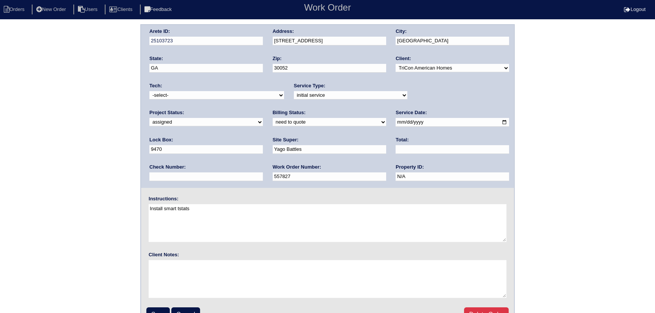
type input "2025-10-10"
click at [236, 93] on select "-select- aretesmg+backup-tech@gmail.com benjohnholt88@gmail.com callisonhvac@ya…" at bounding box center [216, 95] width 135 height 8
click at [149, 91] on select "-select- aretesmg+backup-tech@gmail.com benjohnholt88@gmail.com callisonhvac@ya…" at bounding box center [216, 95] width 135 height 8
click at [185, 96] on select "-select- aretesmg+backup-tech@gmail.com benjohnholt88@gmail.com callisonhvac@ya…" at bounding box center [216, 95] width 135 height 8
select select "151"
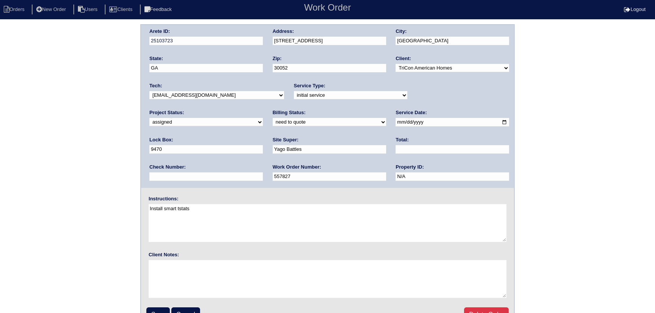
click at [149, 91] on select "-select- aretesmg+backup-tech@gmail.com benjohnholt88@gmail.com callisonhvac@ya…" at bounding box center [216, 95] width 135 height 8
click at [153, 312] on input "Save" at bounding box center [157, 315] width 23 height 14
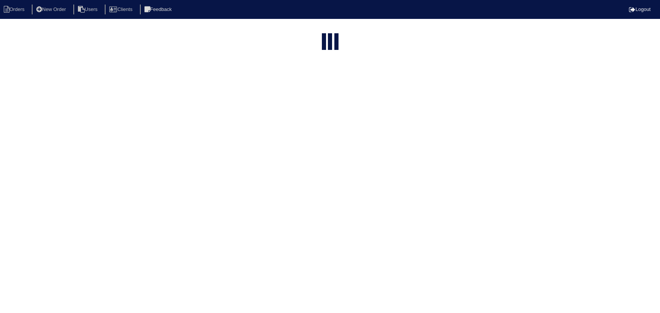
select select "15"
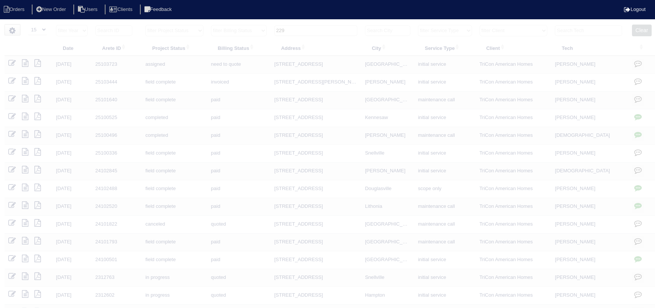
click at [319, 27] on input "229" at bounding box center [315, 30] width 83 height 11
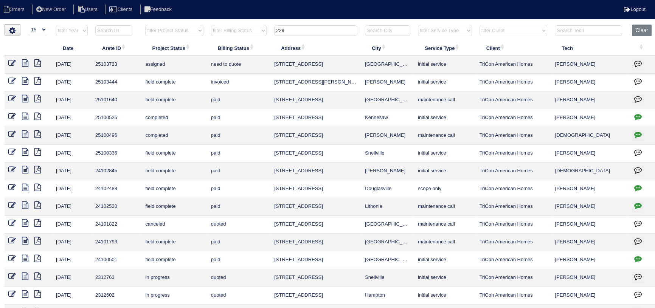
click at [319, 27] on input "229" at bounding box center [315, 30] width 83 height 11
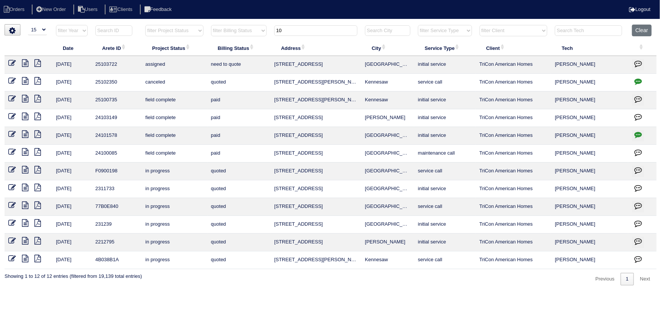
type input "1"
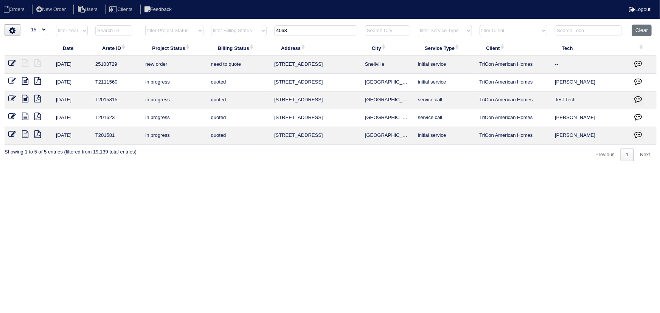
type input "4063"
click at [11, 62] on icon at bounding box center [12, 63] width 8 height 8
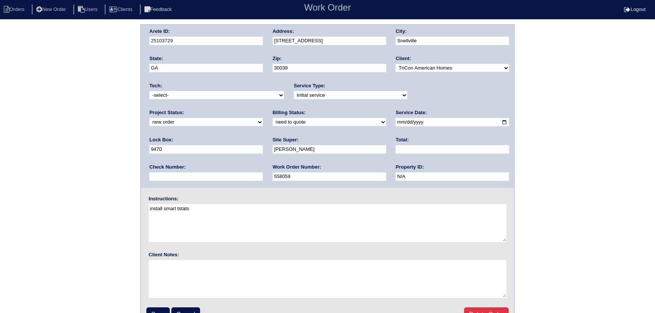
click at [197, 93] on select "-select- aretesmg+backup-tech@gmail.com benjohnholt88@gmail.com callisonhvac@ya…" at bounding box center [216, 95] width 135 height 8
select select "151"
click at [149, 91] on select "-select- aretesmg+backup-tech@gmail.com benjohnholt88@gmail.com callisonhvac@ya…" at bounding box center [216, 95] width 135 height 8
drag, startPoint x: 417, startPoint y: 93, endPoint x: 416, endPoint y: 99, distance: 6.2
click at [263, 118] on select "new order assigned in progress field complete need to schedule admin review arc…" at bounding box center [205, 122] width 113 height 8
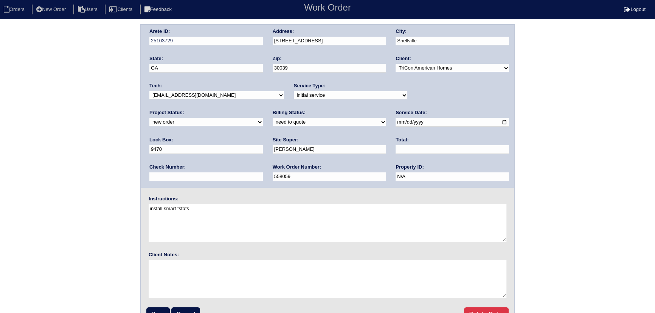
click at [263, 118] on select "new order assigned in progress field complete need to schedule admin review arc…" at bounding box center [205, 122] width 113 height 8
select select "assigned"
click at [263, 118] on select "new order assigned in progress field complete need to schedule admin review arc…" at bounding box center [205, 122] width 113 height 8
drag, startPoint x: 384, startPoint y: 123, endPoint x: 380, endPoint y: 124, distance: 4.6
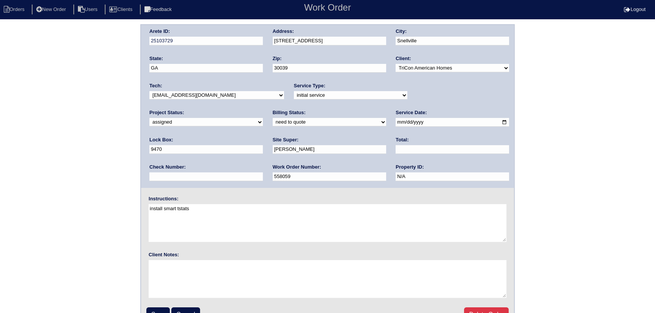
click at [396, 123] on input "2025-10-09" at bounding box center [452, 122] width 113 height 9
type input "2025-10-10"
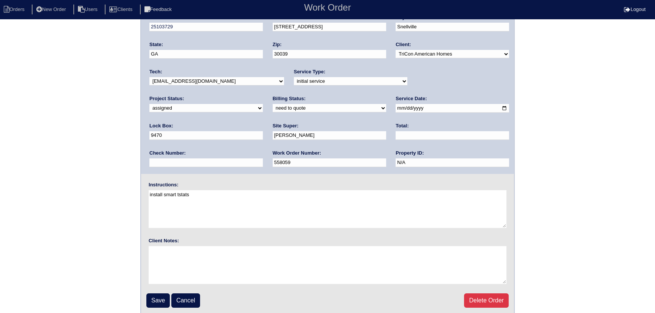
scroll to position [16, 0]
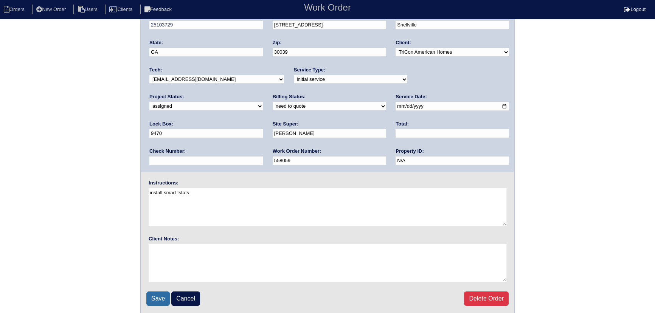
click at [160, 292] on input "Save" at bounding box center [157, 299] width 23 height 14
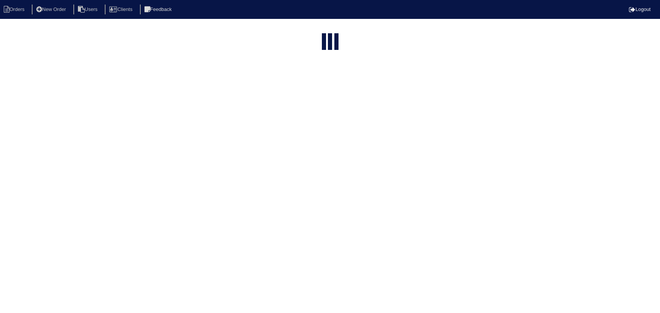
select select "15"
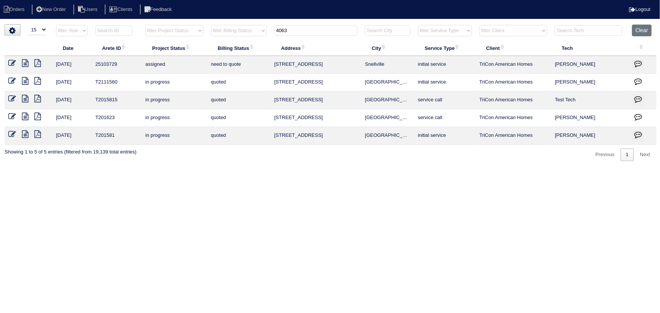
click at [306, 33] on input "4063" at bounding box center [315, 30] width 83 height 11
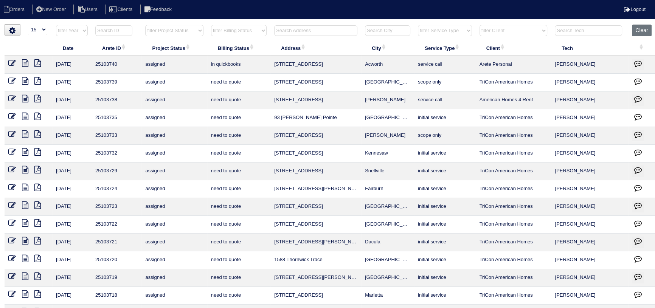
drag, startPoint x: 166, startPoint y: 30, endPoint x: 168, endPoint y: 36, distance: 5.5
click at [166, 33] on select "filter Project Status -- Any Project Status -- new order assigned in progress f…" at bounding box center [174, 30] width 58 height 11
click at [145, 25] on select "filter Project Status -- Any Project Status -- new order assigned in progress f…" at bounding box center [174, 30] width 58 height 11
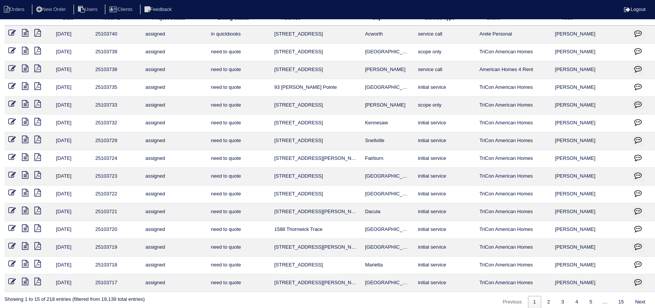
scroll to position [37, 0]
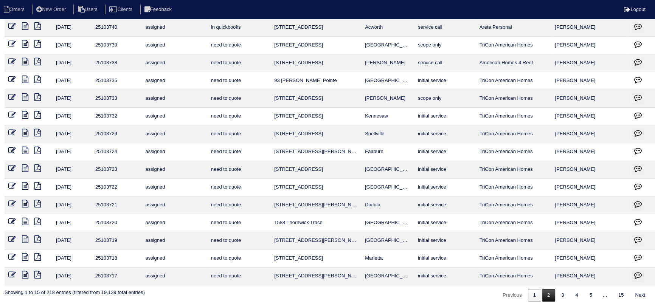
click at [549, 295] on link "2" at bounding box center [548, 295] width 13 height 12
select select "assigned"
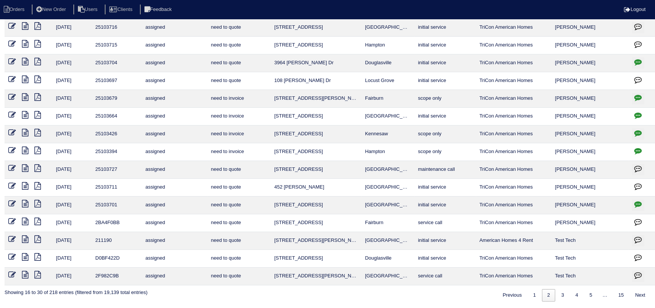
click at [642, 206] on button "button" at bounding box center [638, 205] width 12 height 11
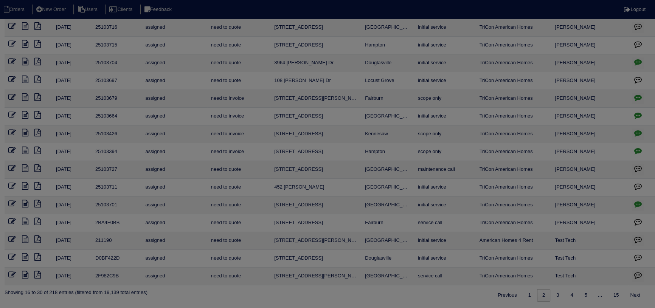
type textarea "10/8/25 - from list - need WO - KE 10/9/25 - No LB or smart lock at property - …"
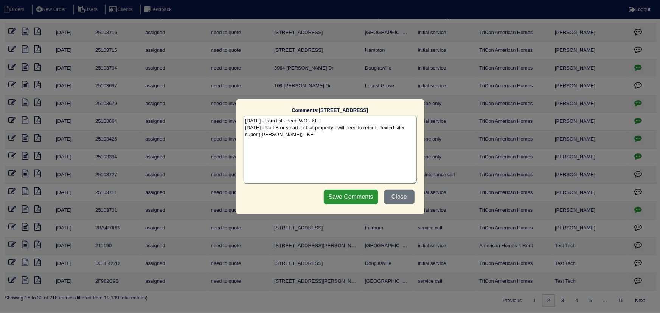
click at [640, 206] on div "Comments: 156 Eagle Way The comments on file have changed since you started edi…" at bounding box center [330, 156] width 660 height 313
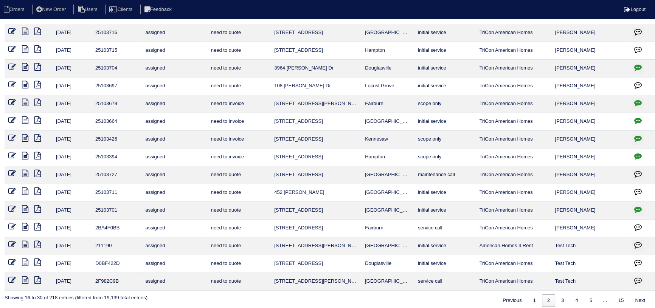
click at [15, 206] on icon at bounding box center [12, 209] width 8 height 8
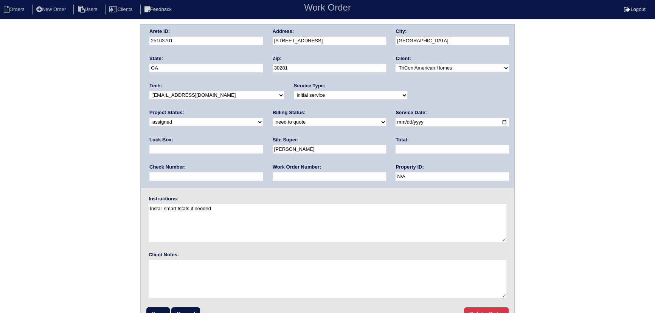
click at [263, 118] on select "new order assigned in progress field complete need to schedule admin review arc…" at bounding box center [205, 122] width 113 height 8
select select "field complete"
click at [263, 118] on select "new order assigned in progress field complete need to schedule admin review arc…" at bounding box center [205, 122] width 113 height 8
click at [163, 309] on input "Save" at bounding box center [157, 315] width 23 height 14
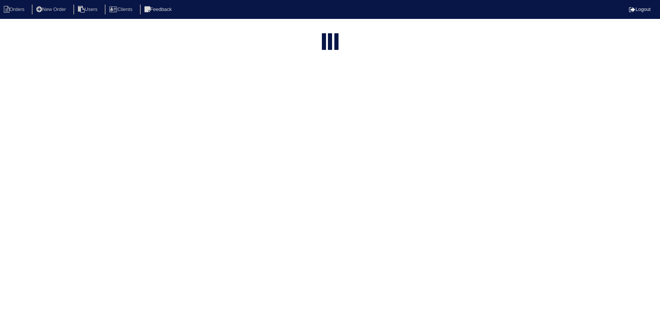
select select "15"
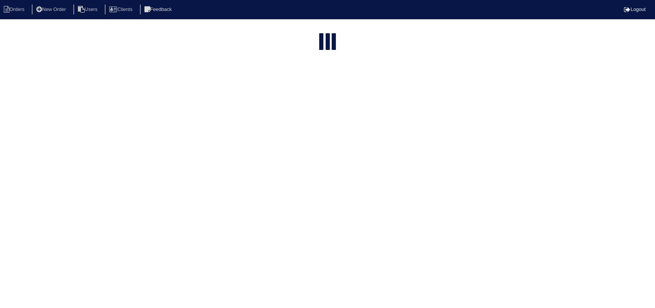
select select "assigned"
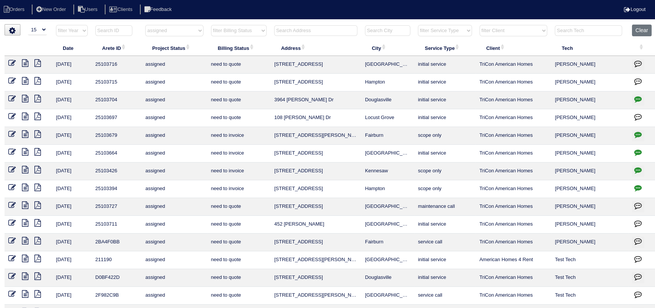
click at [25, 222] on icon at bounding box center [25, 223] width 6 height 8
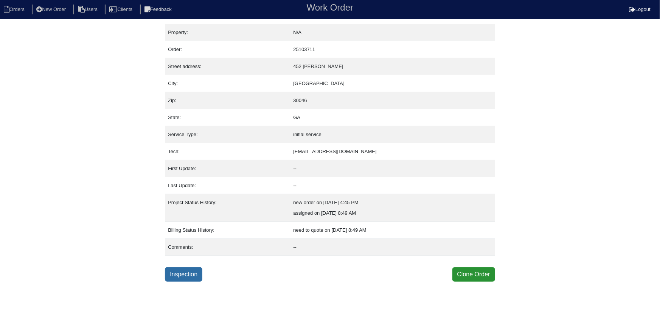
click at [185, 267] on link "Inspection" at bounding box center [183, 274] width 37 height 14
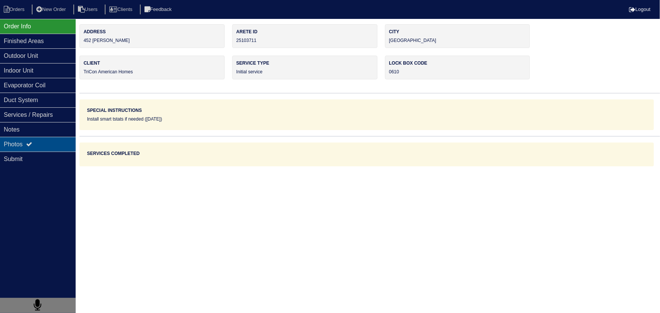
click at [48, 144] on div "Photos" at bounding box center [38, 144] width 76 height 15
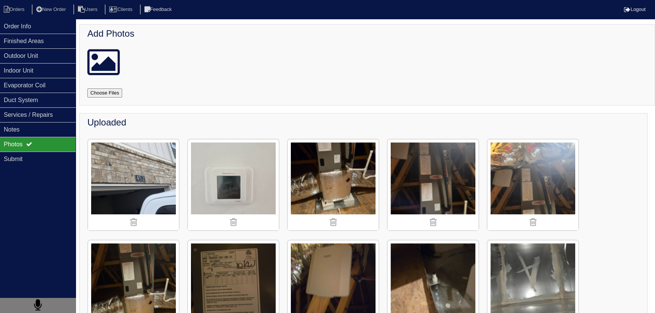
click at [36, 143] on div "Photos" at bounding box center [38, 144] width 76 height 15
click at [36, 134] on div "Notes" at bounding box center [38, 129] width 76 height 15
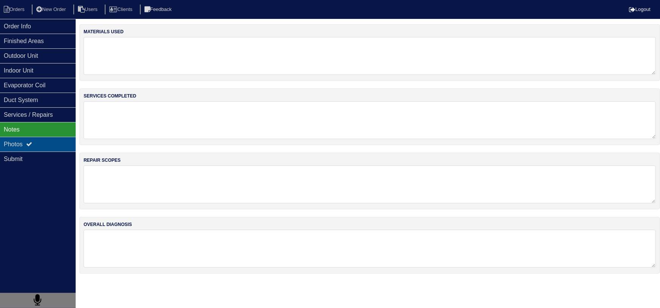
click at [47, 142] on div "Photos" at bounding box center [38, 144] width 76 height 15
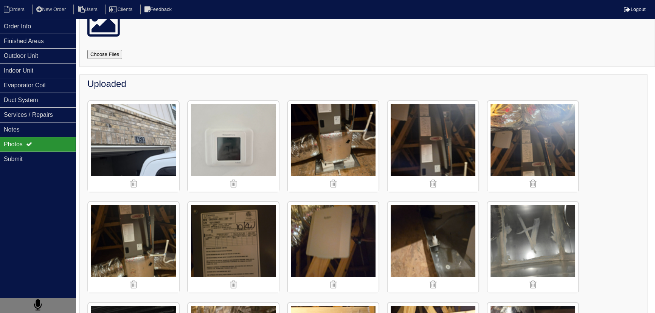
scroll to position [17, 0]
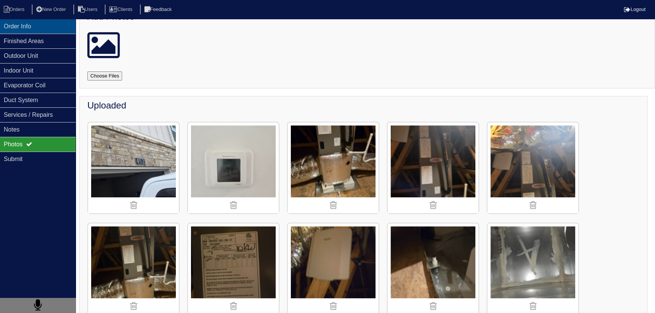
click at [43, 26] on div "Order Info" at bounding box center [38, 26] width 76 height 15
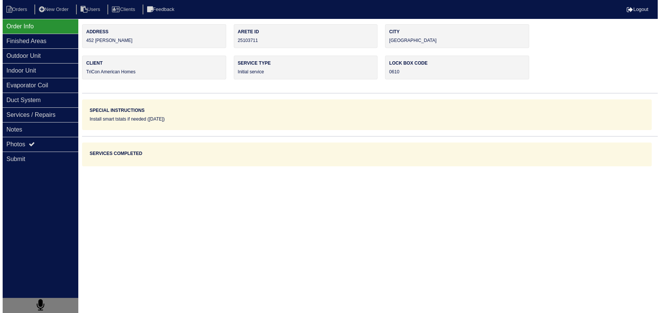
scroll to position [0, 0]
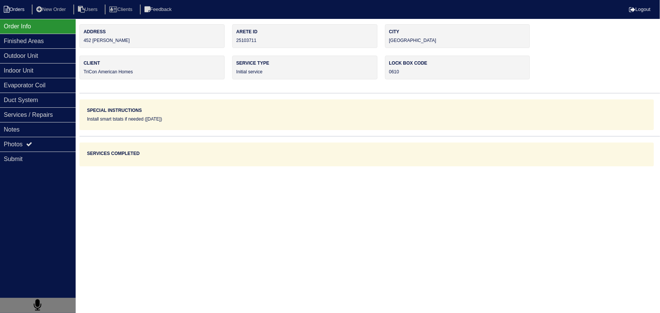
click at [17, 11] on li "Orders" at bounding box center [15, 10] width 31 height 10
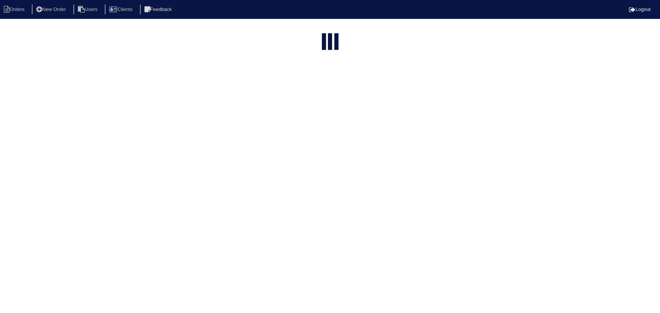
select select "15"
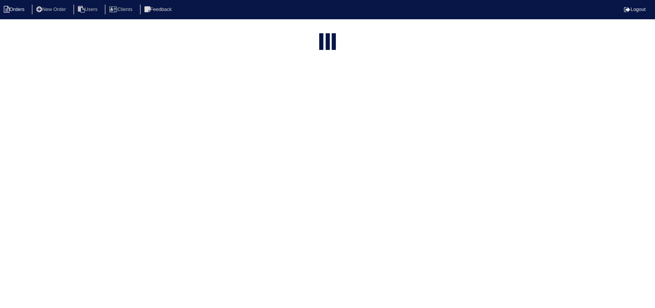
select select "assigned"
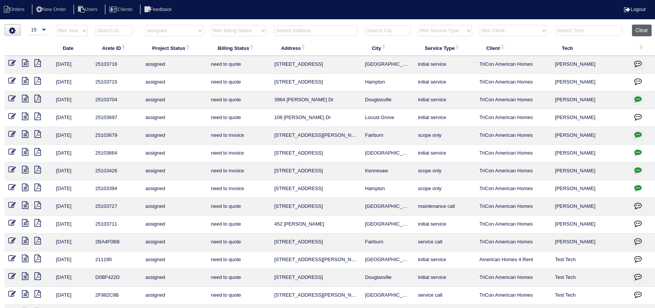
click at [639, 30] on button "Clear" at bounding box center [641, 31] width 19 height 12
select select
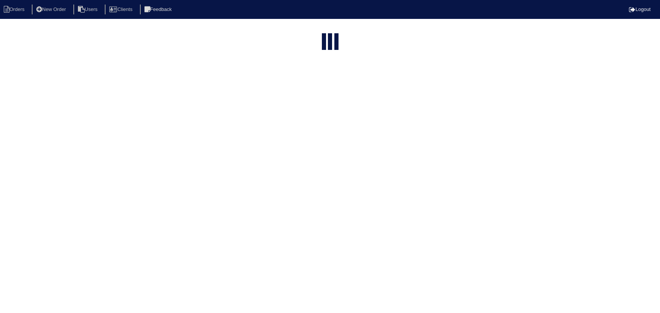
select select "15"
